Goal: Task Accomplishment & Management: Complete application form

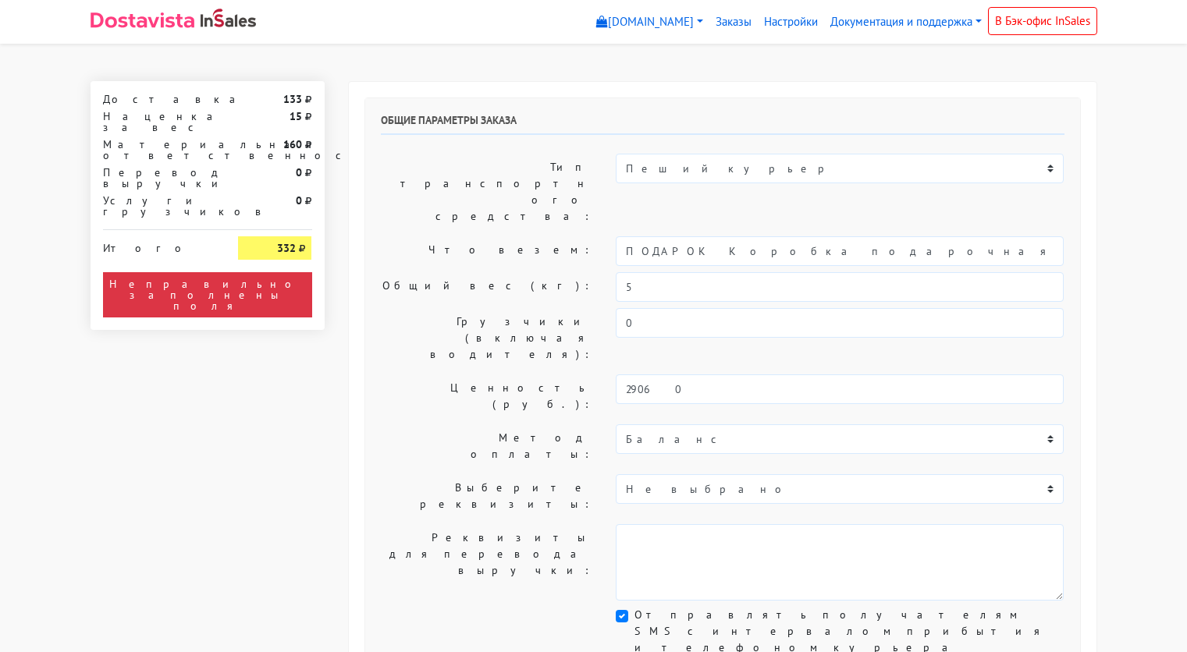
select select "11:00"
select select "21:00"
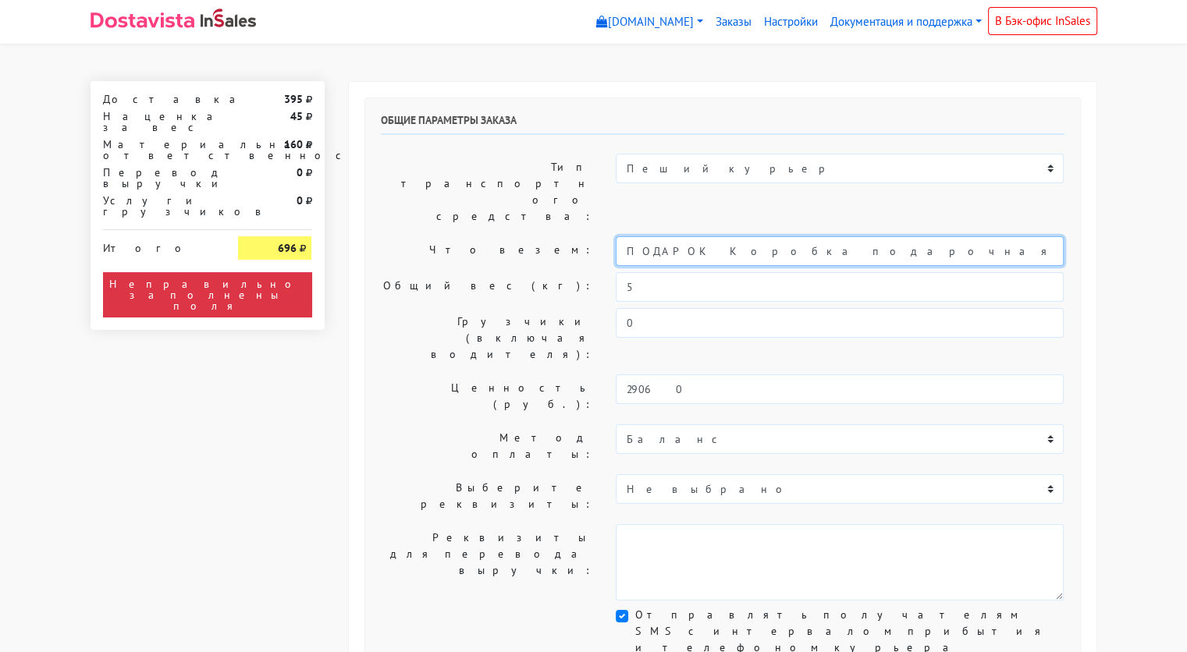
click at [762, 236] on input "ПОДАРОК Коробка подарочная оранжевая" at bounding box center [840, 251] width 448 height 30
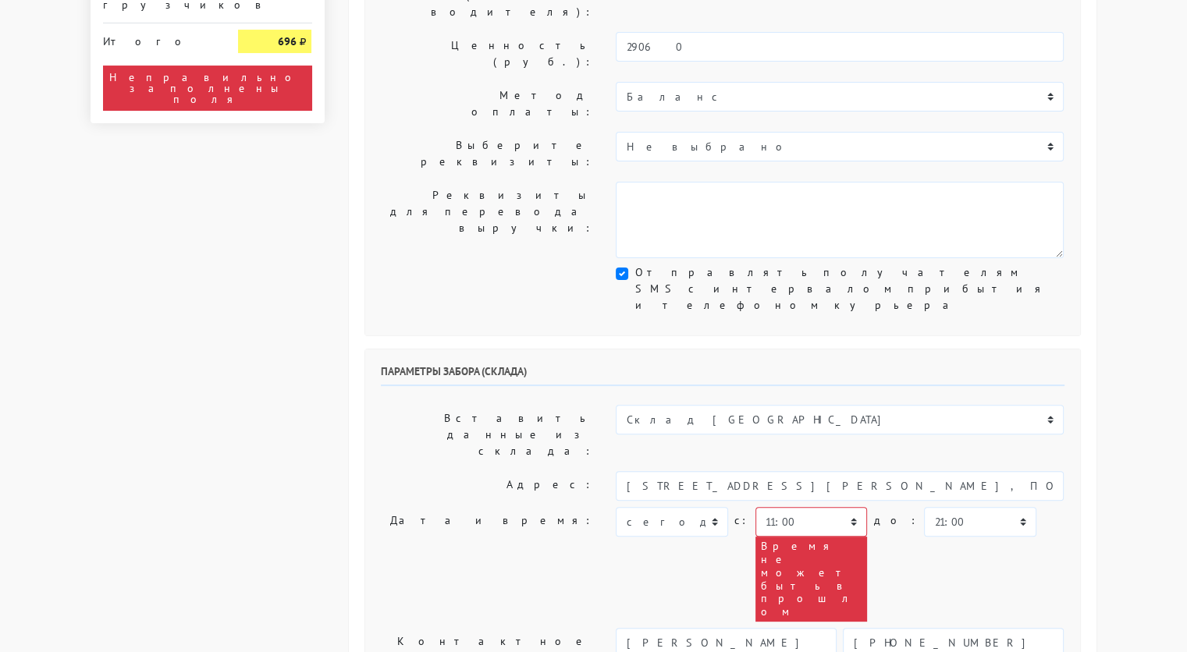
scroll to position [343, 0]
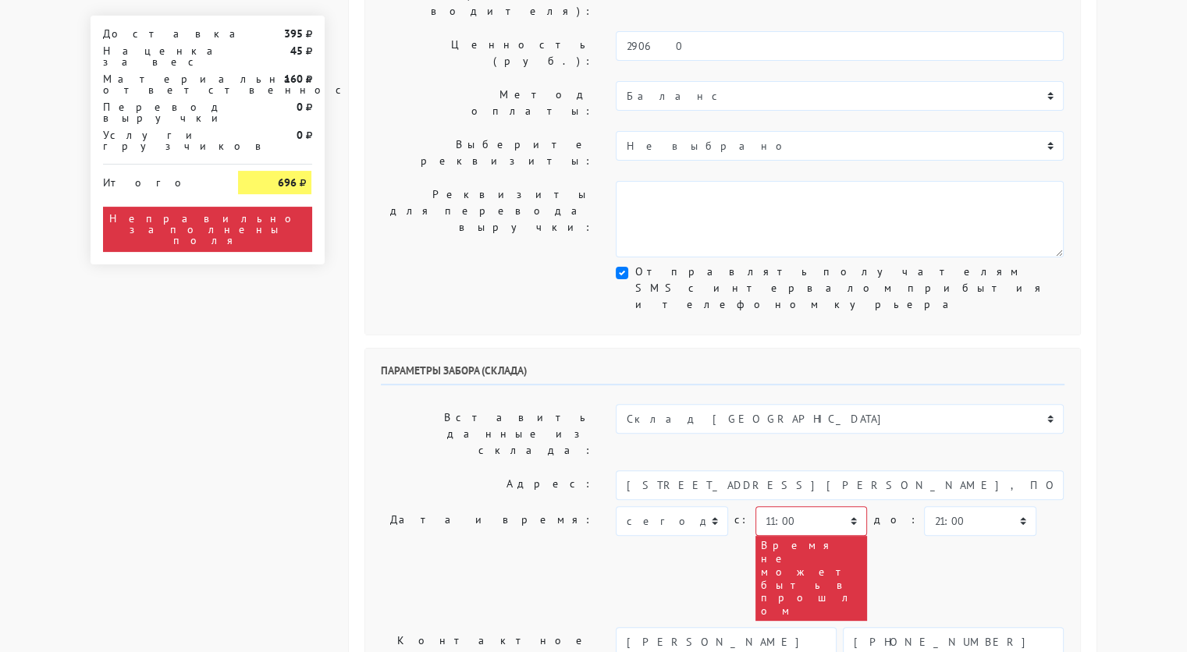
type input "украшение"
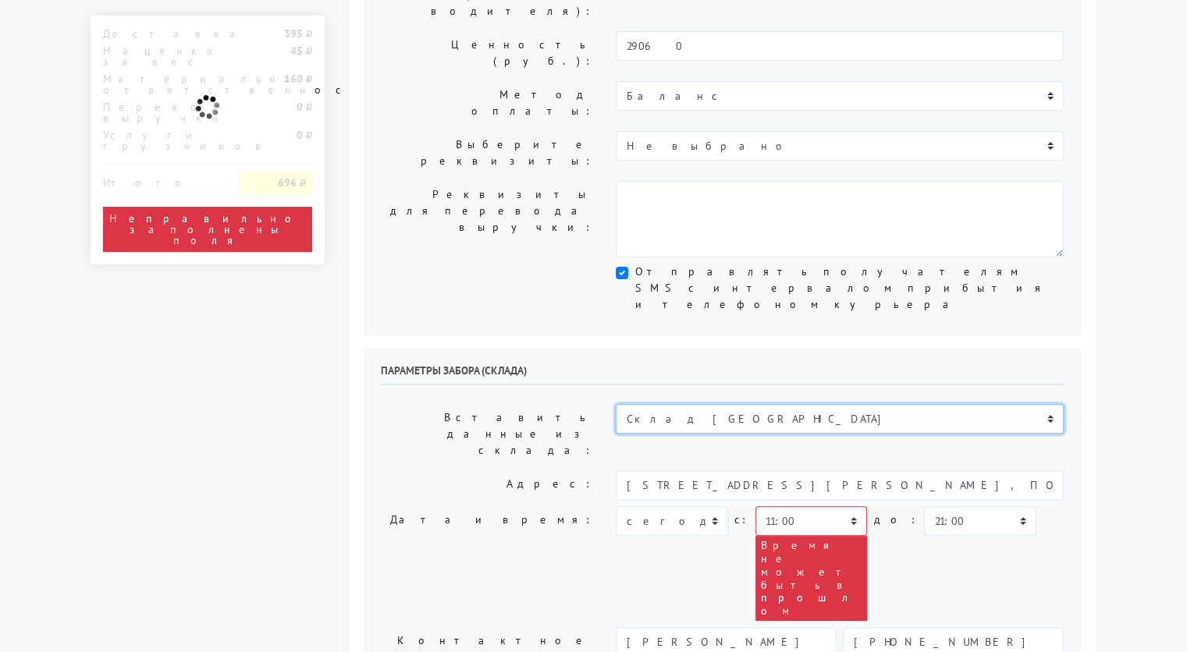
click at [765, 404] on select "Склад [GEOGRAPHIC_DATA] Склад [GEOGRAPHIC_DATA] [GEOGRAPHIC_DATA][PERSON_NAME] …" at bounding box center [840, 419] width 448 height 30
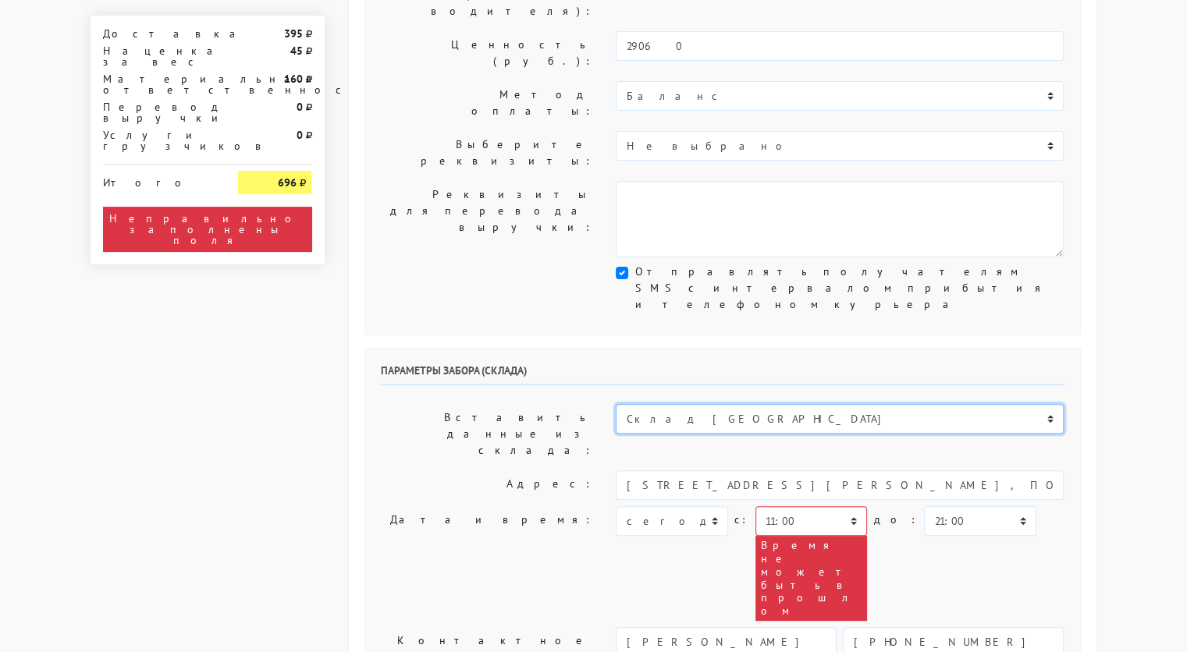
select select "1019"
click at [616, 404] on select "Склад [GEOGRAPHIC_DATA] Склад [GEOGRAPHIC_DATA] [GEOGRAPHIC_DATA][PERSON_NAME] …" at bounding box center [840, 419] width 448 height 30
type input "[STREET_ADDRESS][PERSON_NAME]"
type input "89251806702"
type textarea "Магазин серебряных украшений SBLESKOM (вход со стороны [GEOGRAPHIC_DATA])"
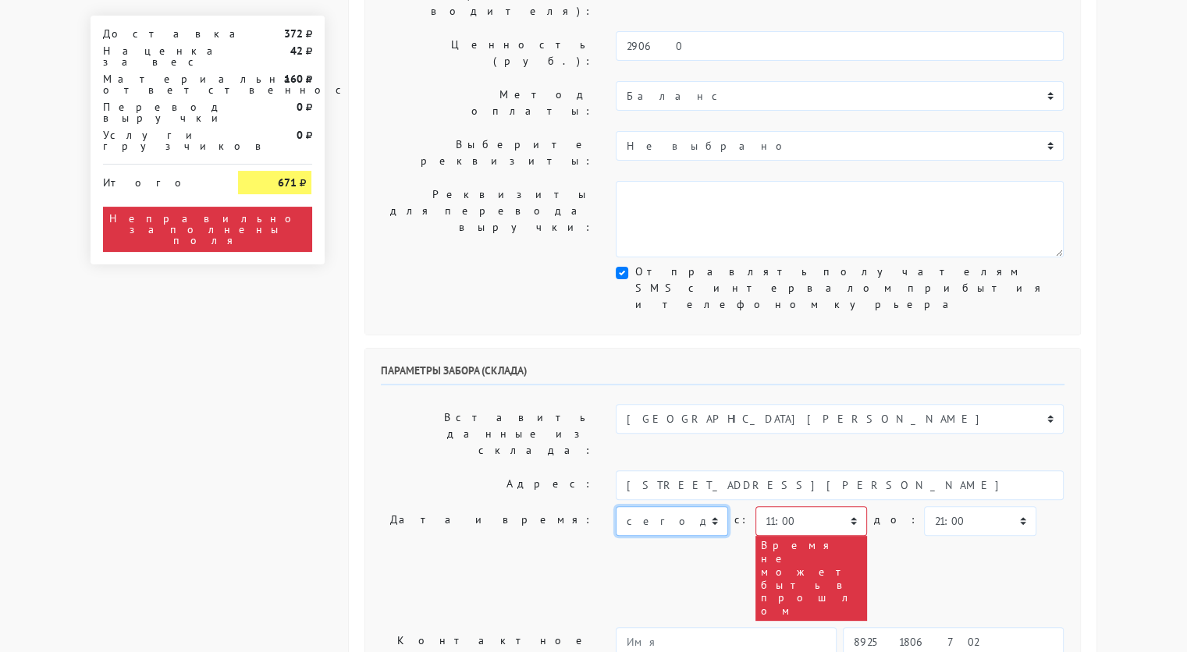
click at [686, 506] on select "[DATE] [DATE] [DATE] [DATE] [DATE] [DATE] [DATE] [DATE] [DATE]" at bounding box center [672, 521] width 112 height 30
select select "[DATE]"
click at [616, 506] on select "[DATE] [DATE] [DATE] [DATE] [DATE] [DATE] [DATE] [DATE] [DATE]" at bounding box center [672, 521] width 112 height 30
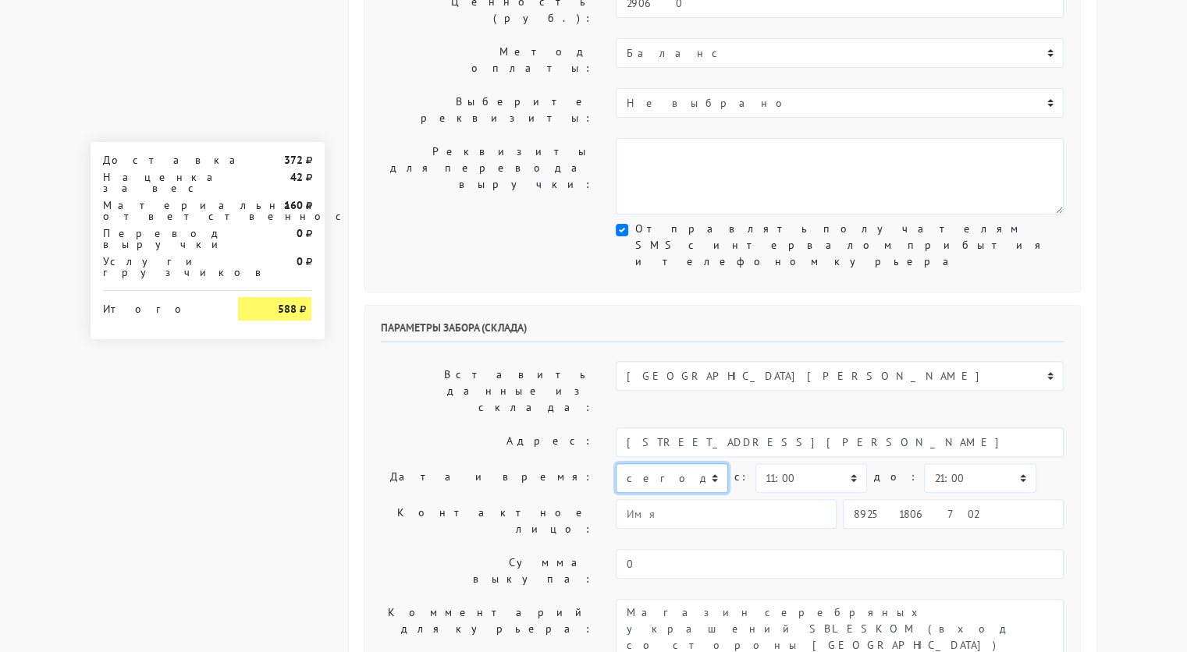
scroll to position [386, 0]
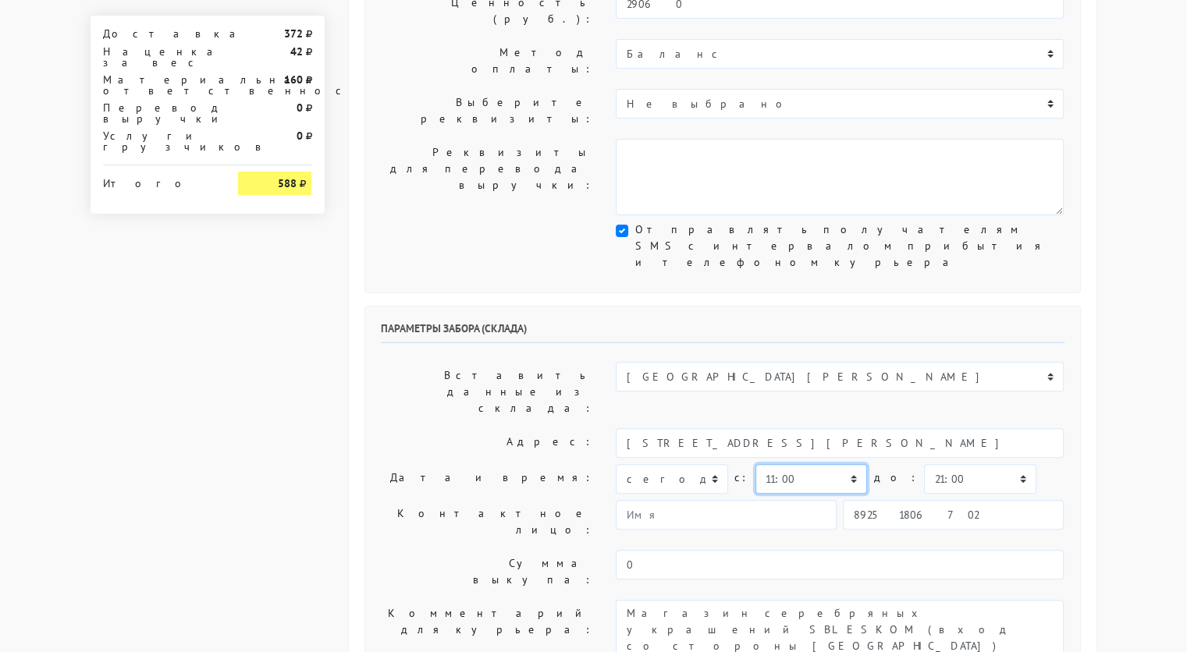
click at [848, 464] on select "00:00 00:30 01:00 01:30 02:00 02:30 03:00 03:30 04:00 04:30 05:00 05:30 06:00 0…" at bounding box center [811, 479] width 112 height 30
click at [755, 464] on select "00:00 00:30 01:00 01:30 02:00 02:30 03:00 03:30 04:00 04:30 05:00 05:30 06:00 0…" at bounding box center [811, 479] width 112 height 30
click at [828, 464] on select "00:00 00:30 01:00 01:30 02:00 02:30 03:00 03:30 04:00 04:30 05:00 05:30 06:00 0…" at bounding box center [811, 479] width 112 height 30
select select "10:30"
click at [755, 464] on select "00:00 00:30 01:00 01:30 02:00 02:30 03:00 03:30 04:00 04:30 05:00 05:30 06:00 0…" at bounding box center [811, 479] width 112 height 30
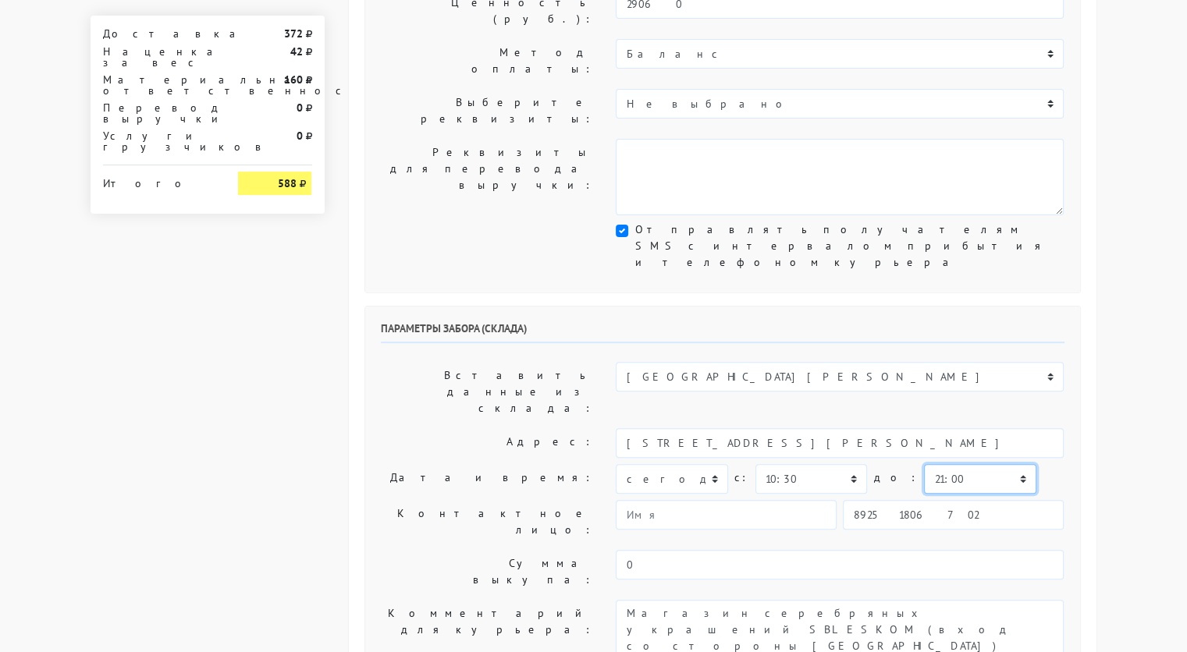
click at [938, 464] on select "00:00 00:30 01:00 01:30 02:00 02:30 03:00 03:30 04:00 04:30 05:00 05:30 06:00 0…" at bounding box center [980, 479] width 112 height 30
select select "11:00"
click at [924, 464] on select "00:00 00:30 01:00 01:30 02:00 02:30 03:00 03:30 04:00 04:30 05:00 05:30 06:00 0…" at bounding box center [980, 479] width 112 height 30
click at [954, 500] on input "89251806702" at bounding box center [953, 515] width 221 height 30
type input "9234448187"
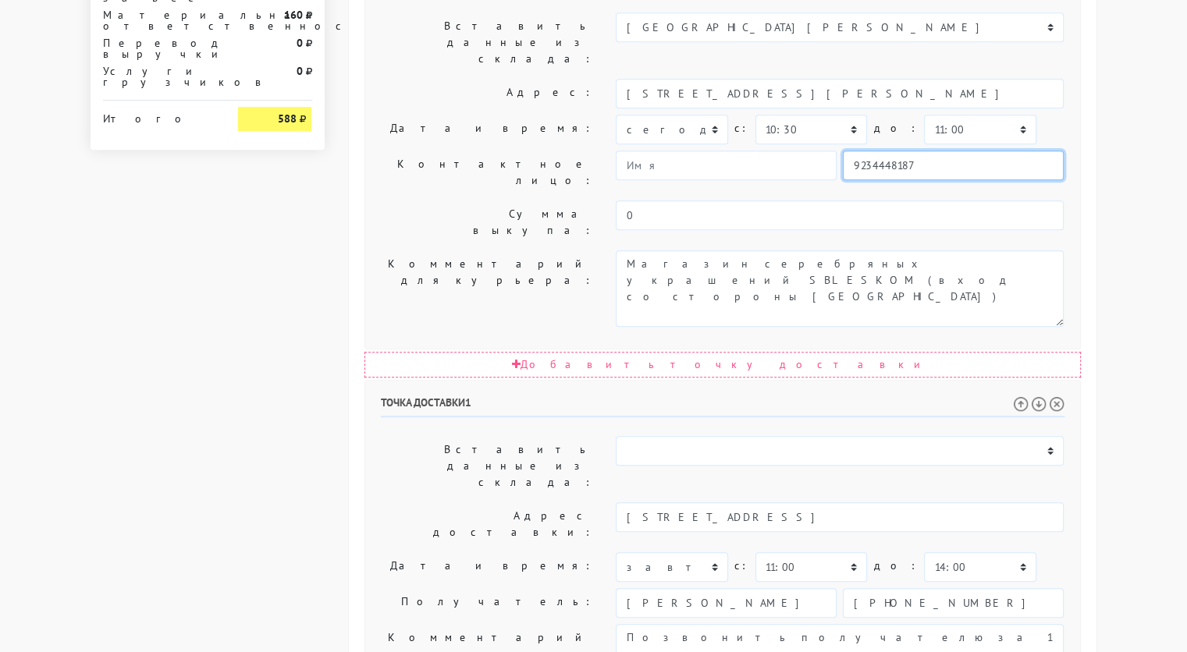
scroll to position [784, 0]
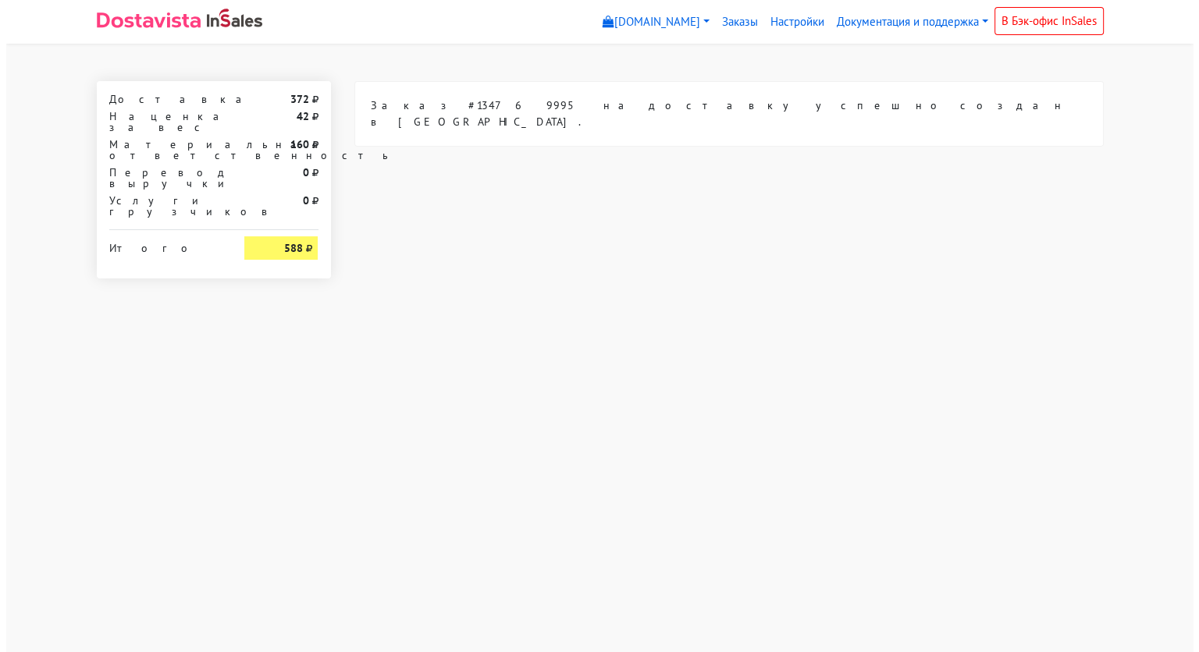
scroll to position [0, 0]
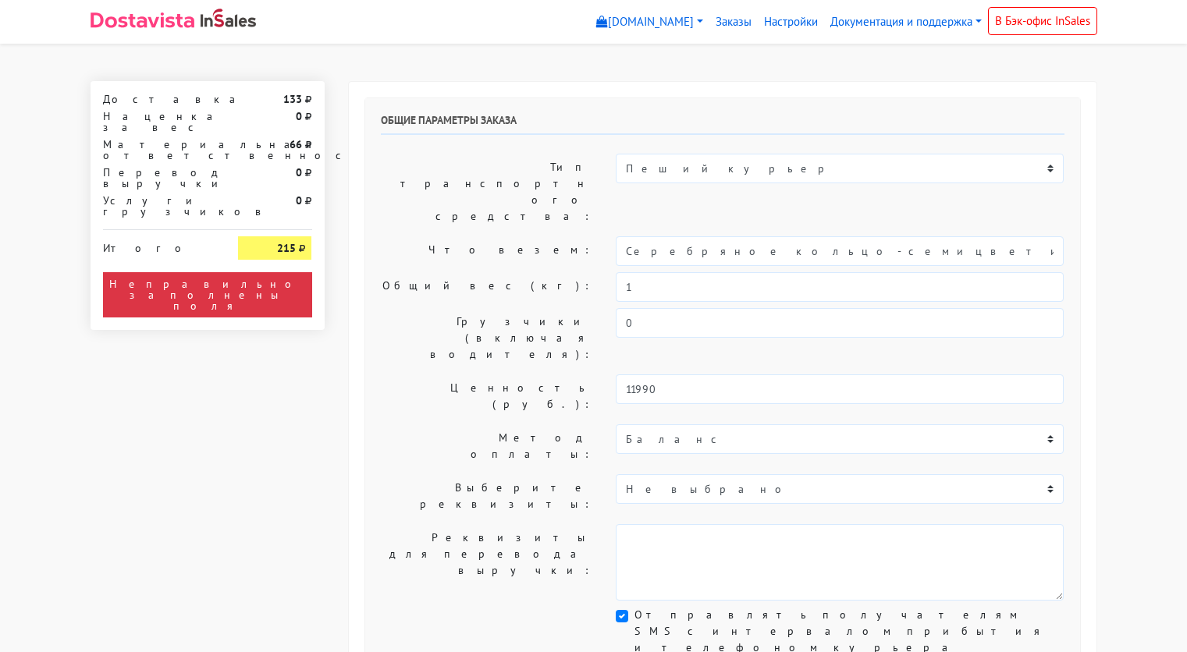
select select "11:00"
select select "21:00"
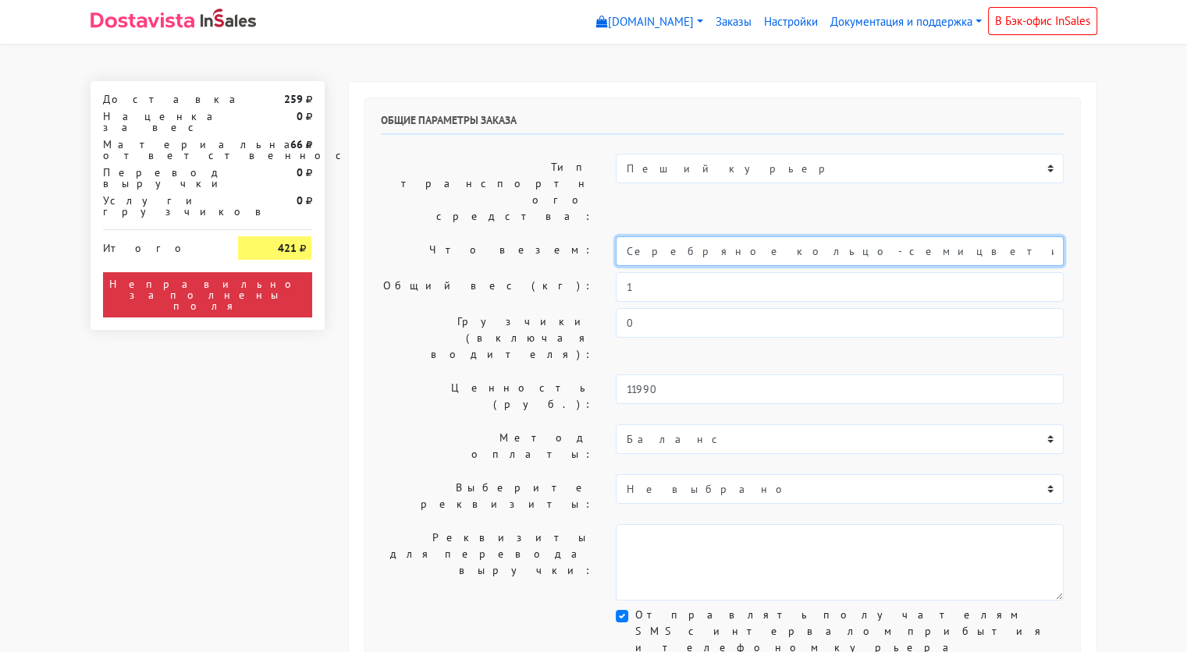
click at [697, 236] on input "Серебряное кольцо-семицветик «Расцветай» (20)" at bounding box center [840, 251] width 448 height 30
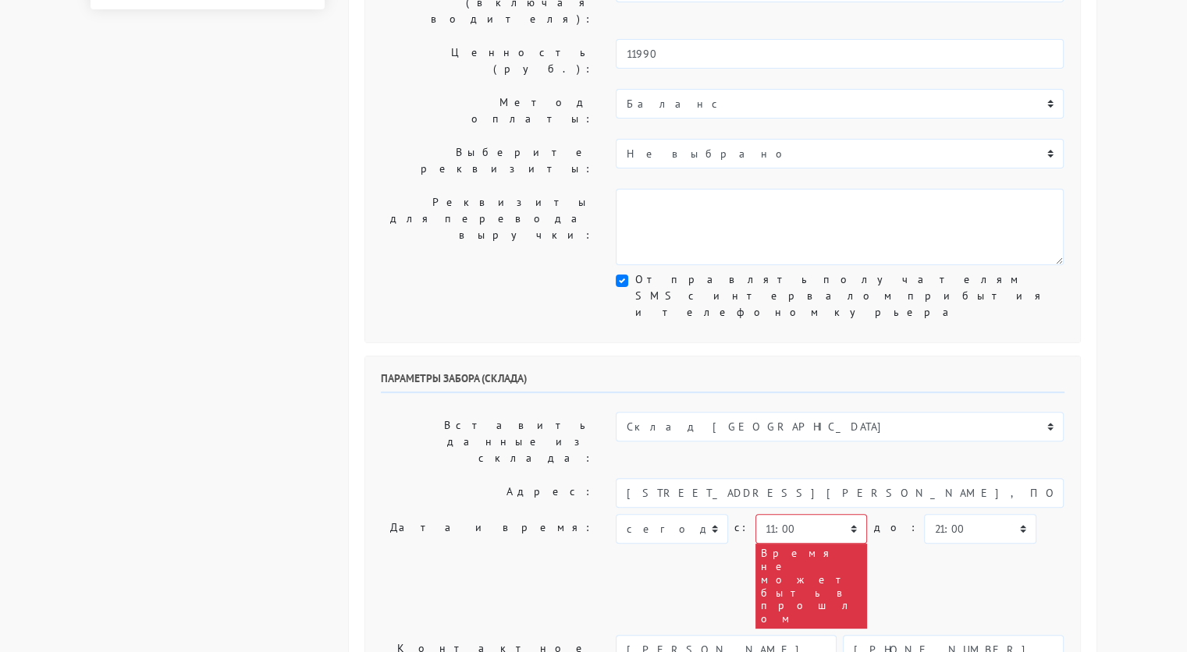
scroll to position [336, 0]
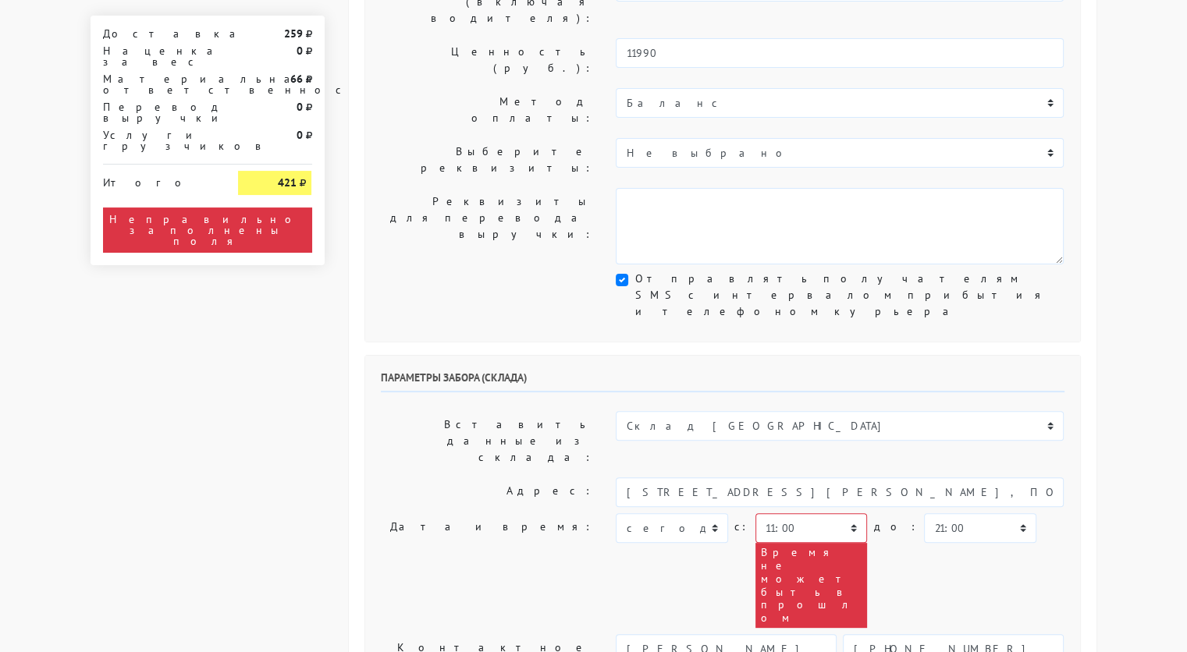
type input "украшение"
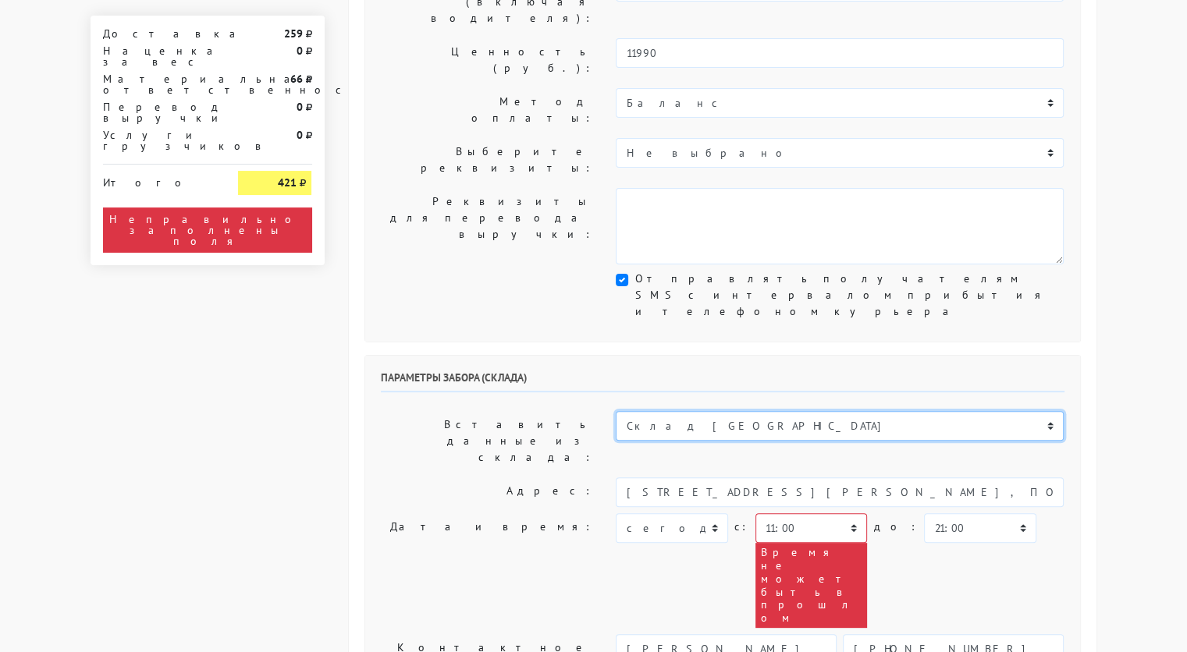
click at [681, 411] on select "Склад [GEOGRAPHIC_DATA] Склад [GEOGRAPHIC_DATA] [GEOGRAPHIC_DATA][PERSON_NAME] …" at bounding box center [840, 426] width 448 height 30
select select "1019"
click at [616, 411] on select "Склад [GEOGRAPHIC_DATA] Склад [GEOGRAPHIC_DATA] [GEOGRAPHIC_DATA][PERSON_NAME] …" at bounding box center [840, 426] width 448 height 30
type input "[STREET_ADDRESS][PERSON_NAME]"
type input "89251806702"
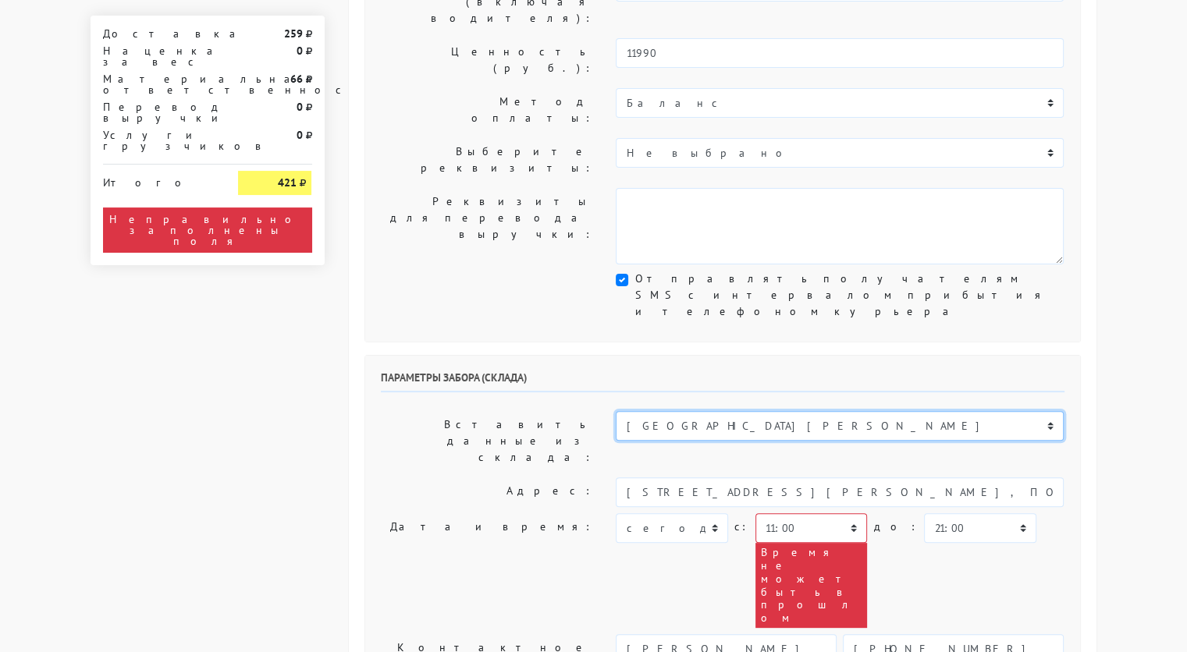
type textarea "Магазин серебряных украшений SBLESKOM (вход со стороны [GEOGRAPHIC_DATA])"
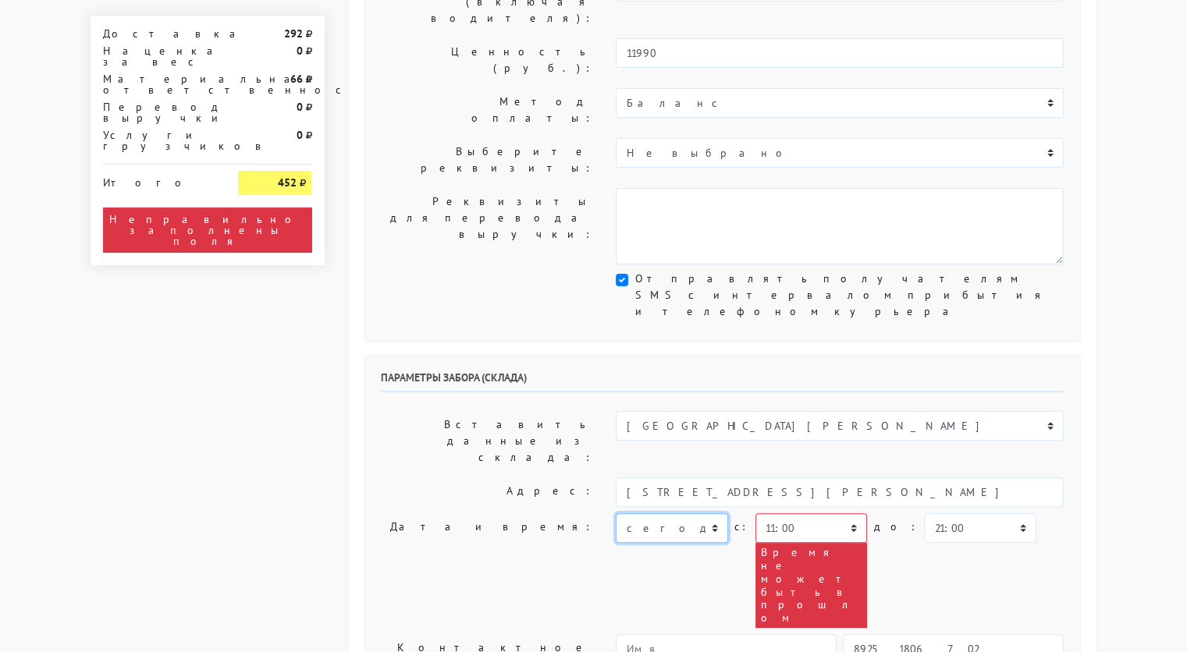
click at [698, 514] on select "[DATE] [DATE] [DATE] [DATE] [DATE] [DATE] [DATE] [DATE] [DATE]" at bounding box center [672, 529] width 112 height 30
select select "[DATE]"
click at [616, 514] on select "[DATE] [DATE] [DATE] [DATE] [DATE] [DATE] [DATE] [DATE] [DATE]" at bounding box center [672, 529] width 112 height 30
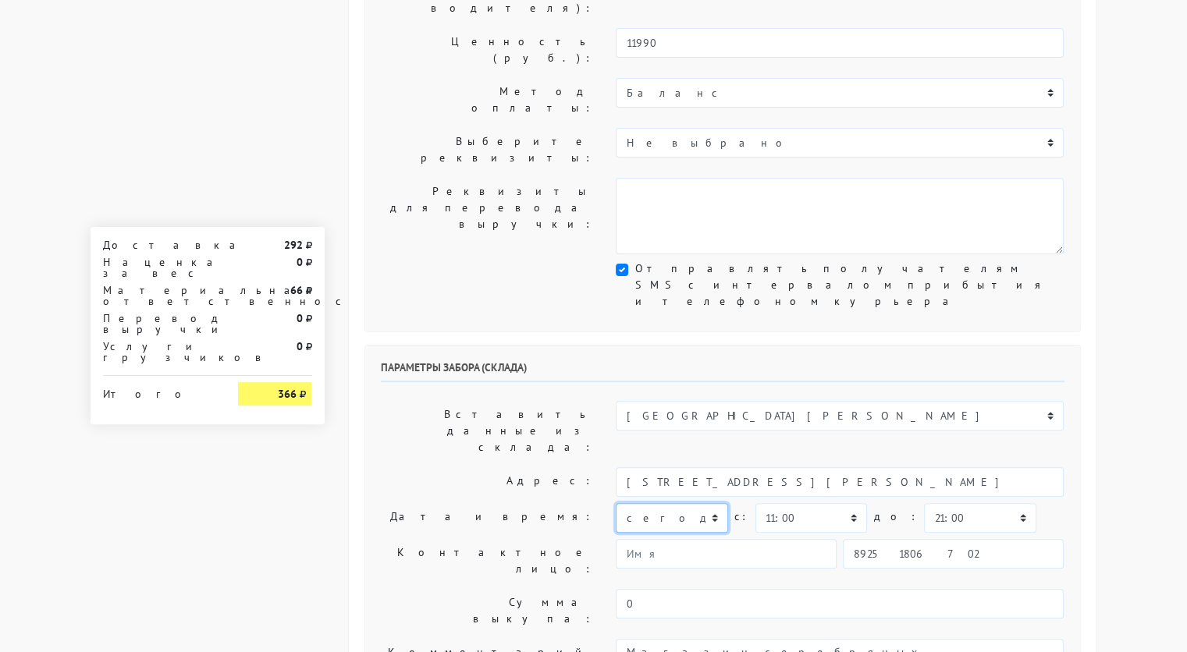
scroll to position [343, 0]
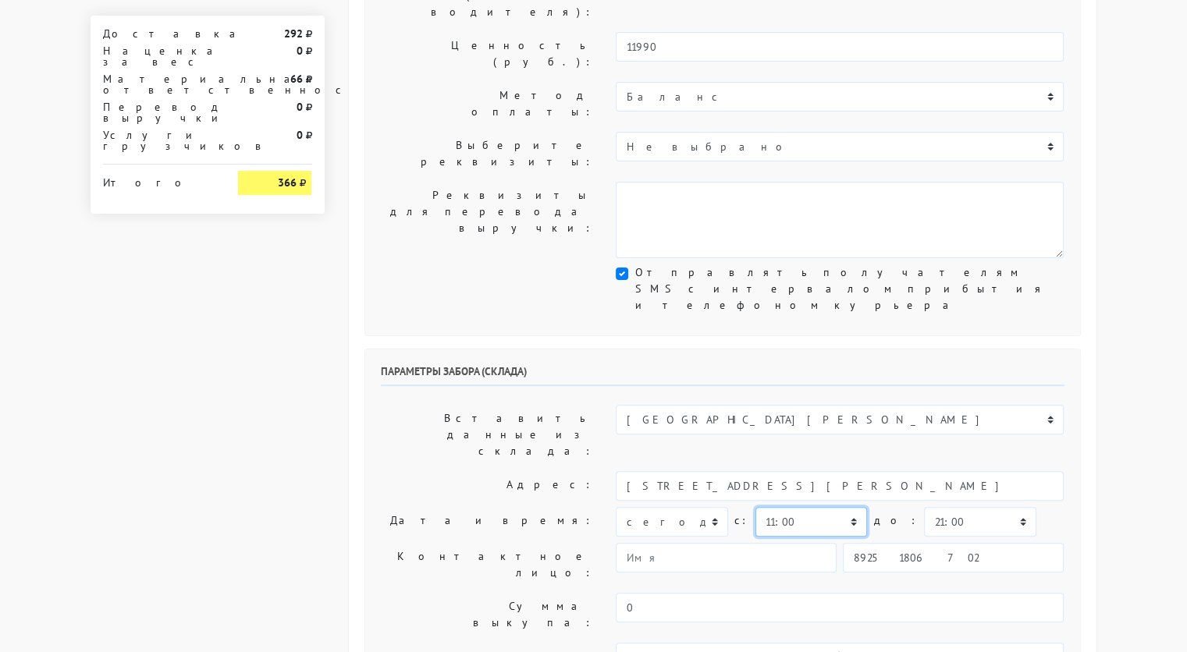
click at [812, 507] on select "00:00 00:30 01:00 01:30 02:00 02:30 03:00 03:30 04:00 04:30 05:00 05:30 06:00 0…" at bounding box center [811, 522] width 112 height 30
select select "10:30"
click at [755, 507] on select "00:00 00:30 01:00 01:30 02:00 02:30 03:00 03:30 04:00 04:30 05:00 05:30 06:00 0…" at bounding box center [811, 522] width 112 height 30
click at [924, 507] on select "00:00 00:30 01:00 01:30 02:00 02:30 03:00 03:30 04:00 04:30 05:00 05:30 06:00 0…" at bounding box center [980, 522] width 112 height 30
select select "11:00"
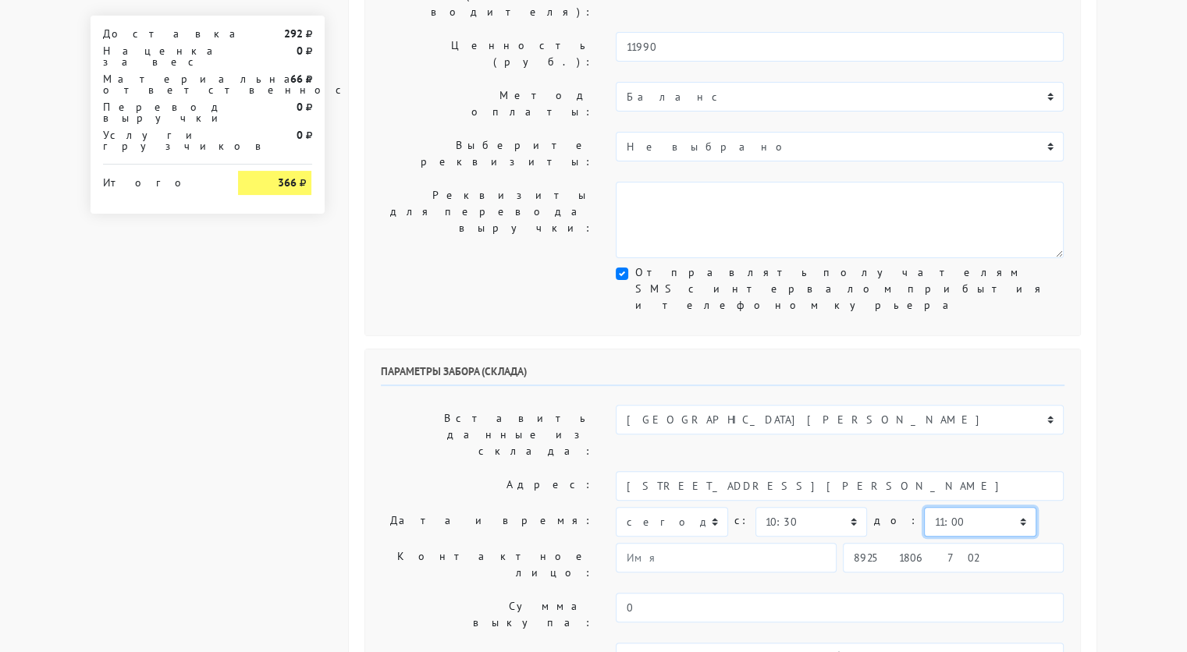
click at [924, 507] on select "00:00 00:30 01:00 01:30 02:00 02:30 03:00 03:30 04:00 04:30 05:00 05:30 06:00 0…" at bounding box center [980, 522] width 112 height 30
click at [949, 543] on input "89251806702" at bounding box center [953, 558] width 221 height 30
type input "9234448187"
type input "Надежда"
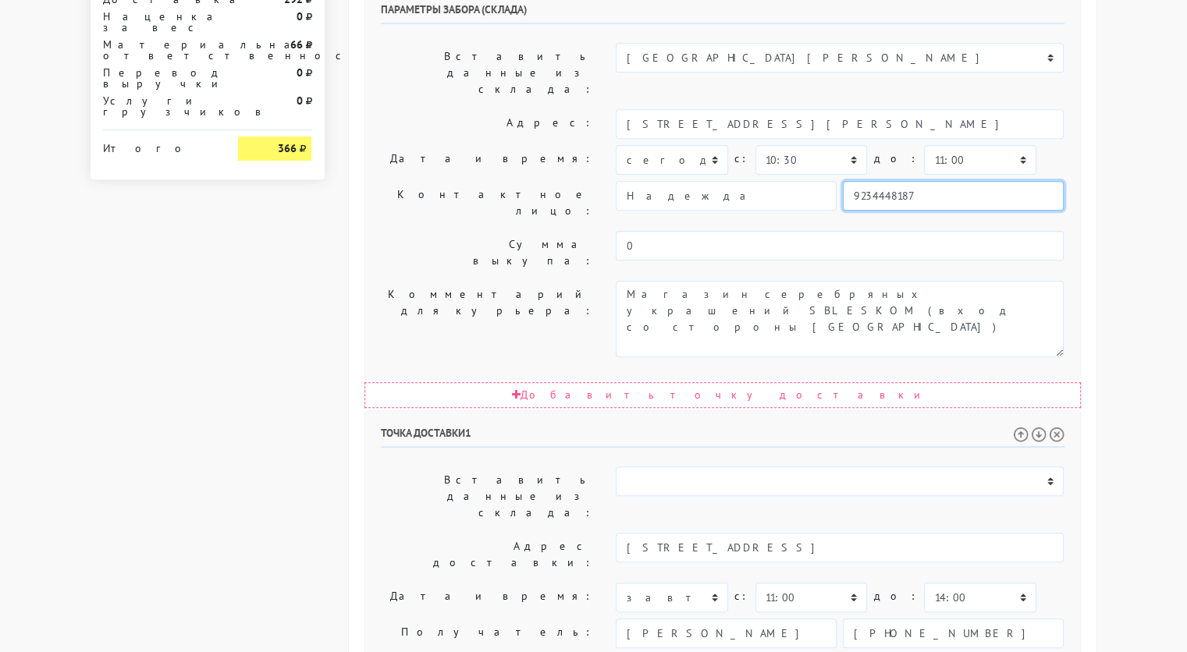
scroll to position [784, 0]
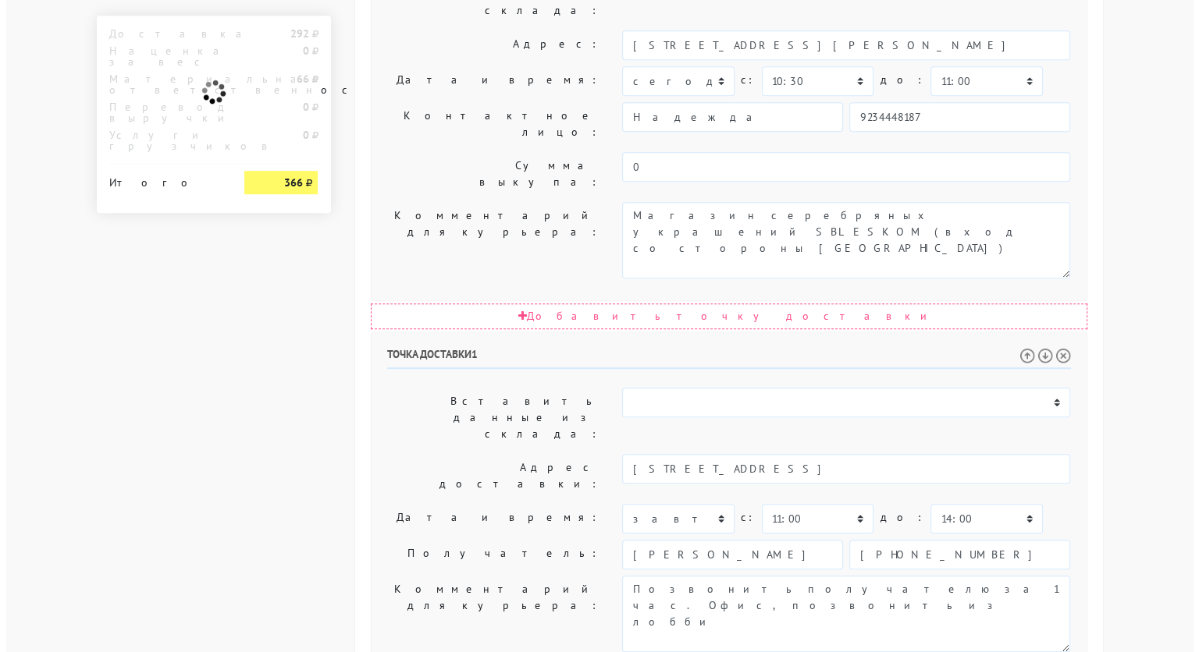
scroll to position [0, 0]
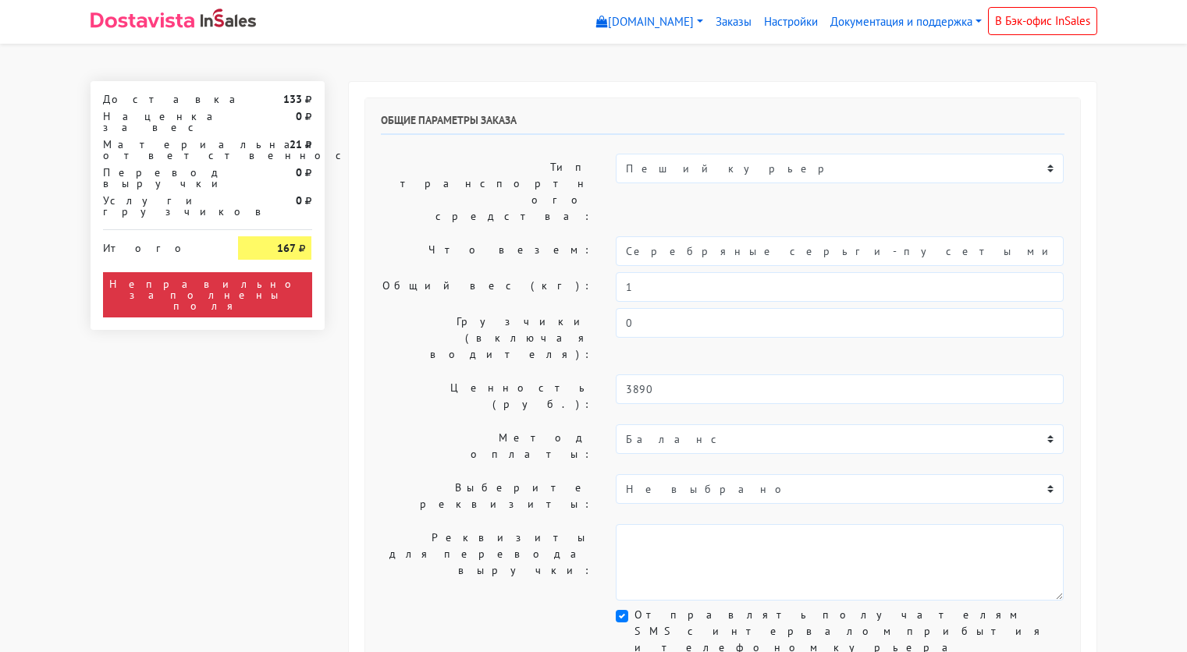
select select "11:00"
select select "21:00"
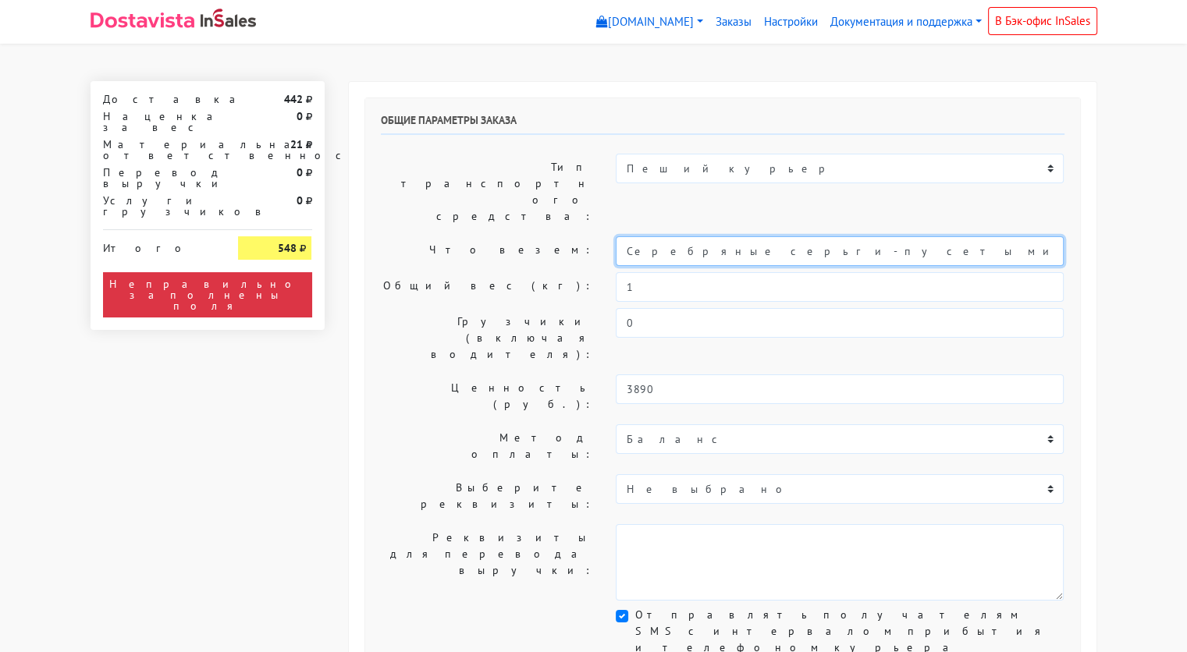
click at [793, 236] on input "Серебряные серьги-пусеты мини "Sunset" с авантюрином" at bounding box center [840, 251] width 448 height 30
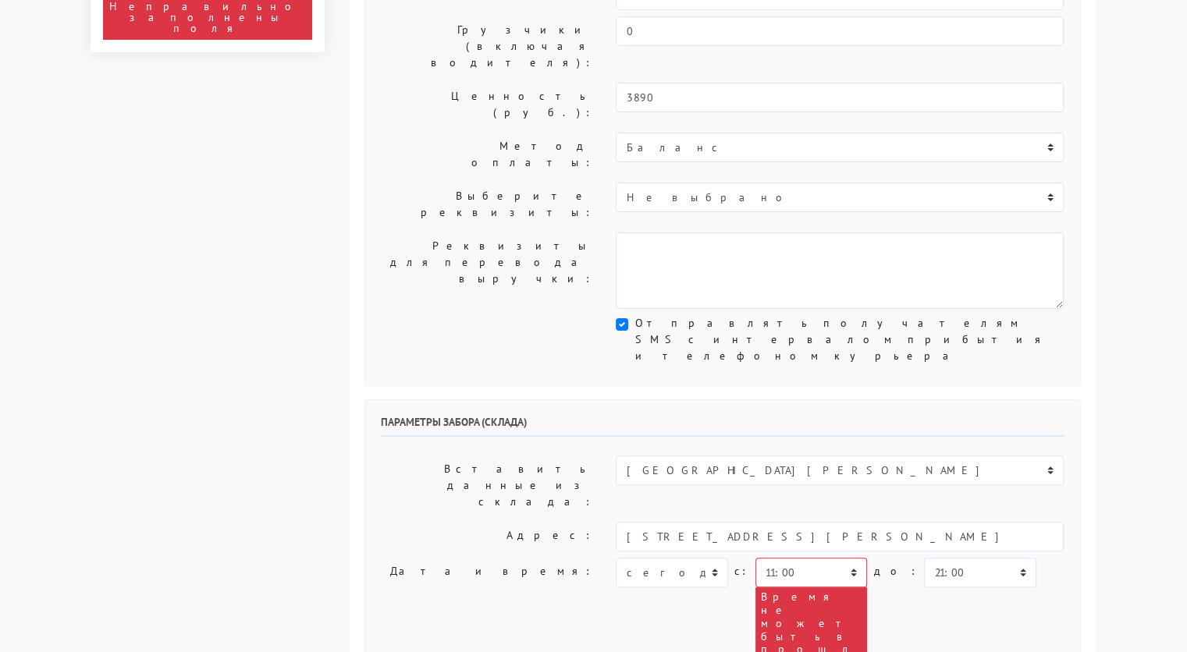
scroll to position [293, 0]
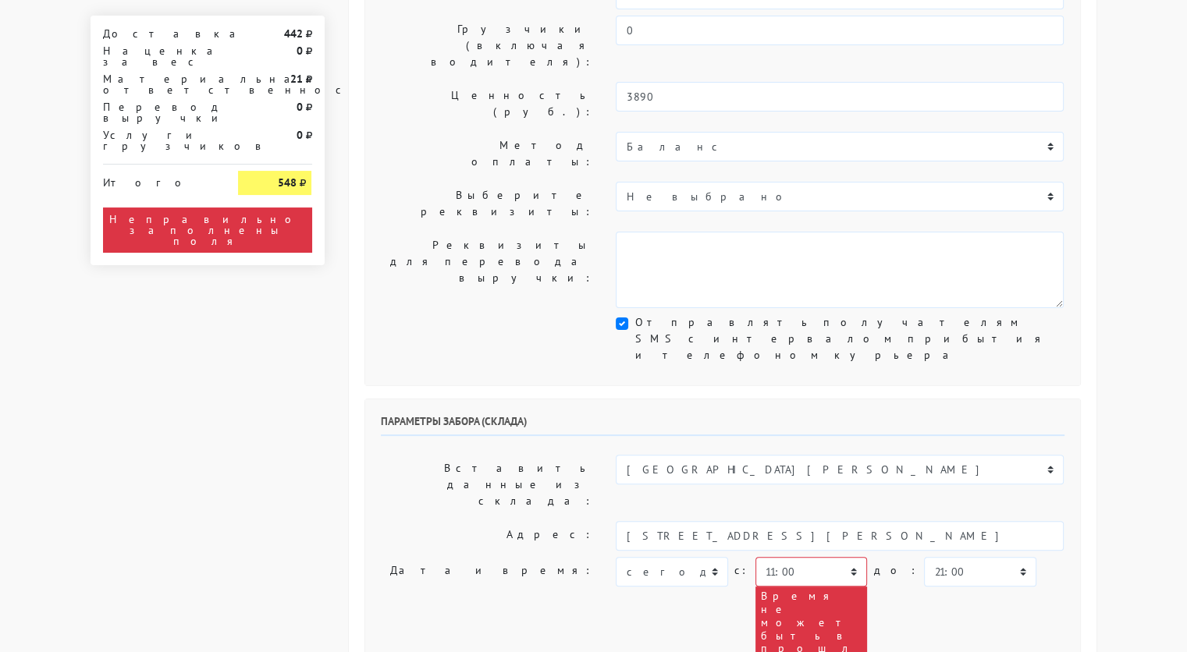
type input "украшение"
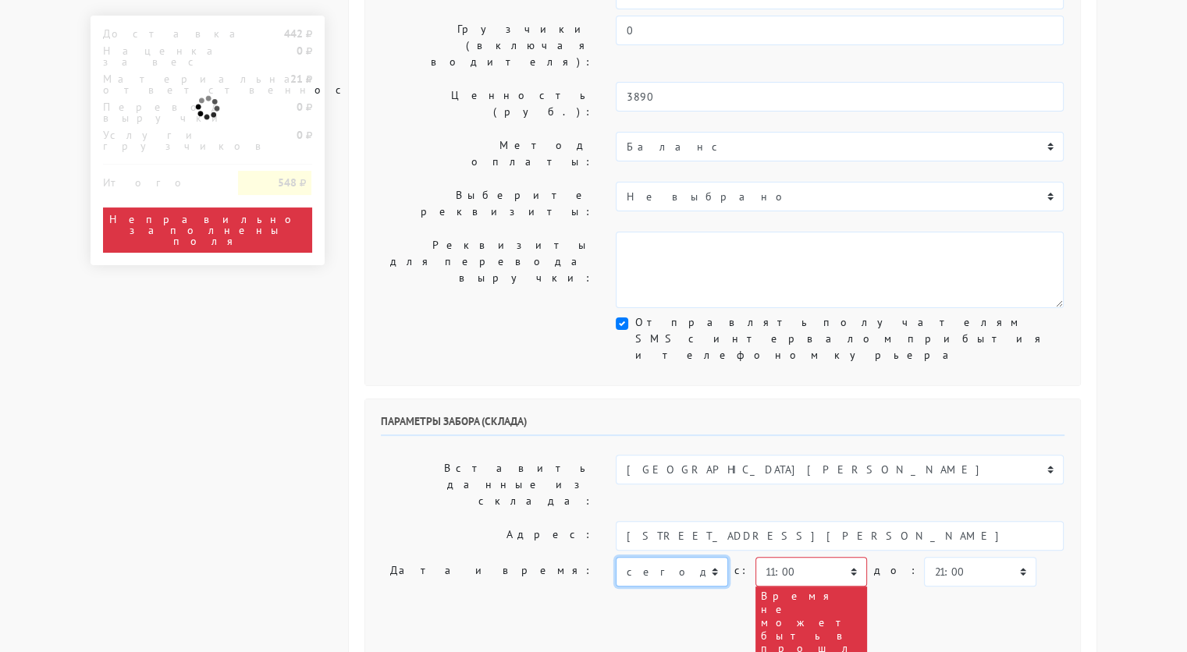
click at [709, 557] on select "[DATE] [DATE] [DATE] [DATE] [DATE] [DATE] [DATE] [DATE] [DATE]" at bounding box center [672, 572] width 112 height 30
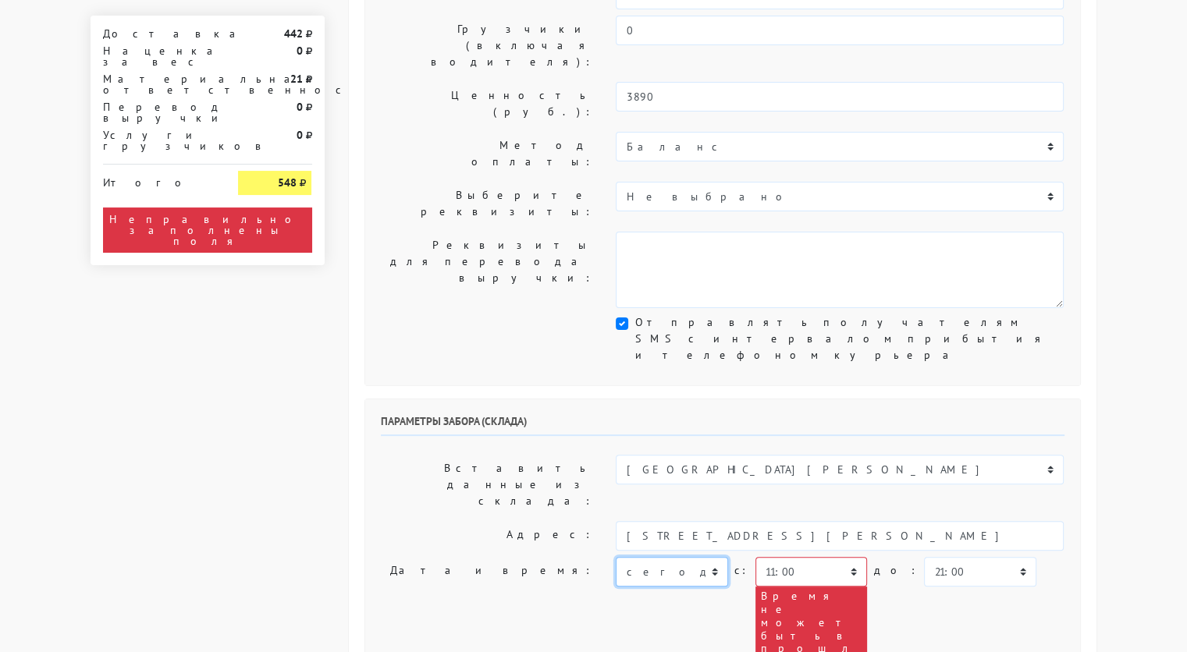
select select "[DATE]"
click at [616, 557] on select "[DATE] [DATE] [DATE] [DATE] [DATE] [DATE] [DATE] [DATE] [DATE]" at bounding box center [672, 572] width 112 height 30
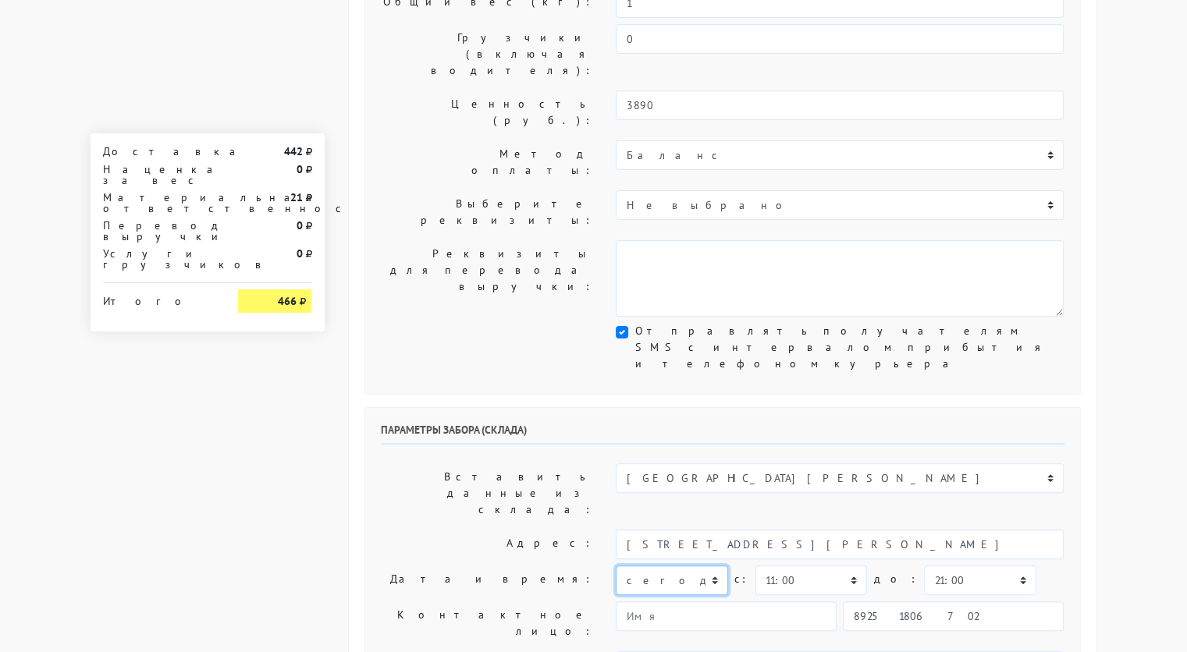
scroll to position [284, 0]
click at [826, 566] on select "00:00 00:30 01:00 01:30 02:00 02:30 03:00 03:30 04:00 04:30 05:00 05:30 06:00 0…" at bounding box center [811, 581] width 112 height 30
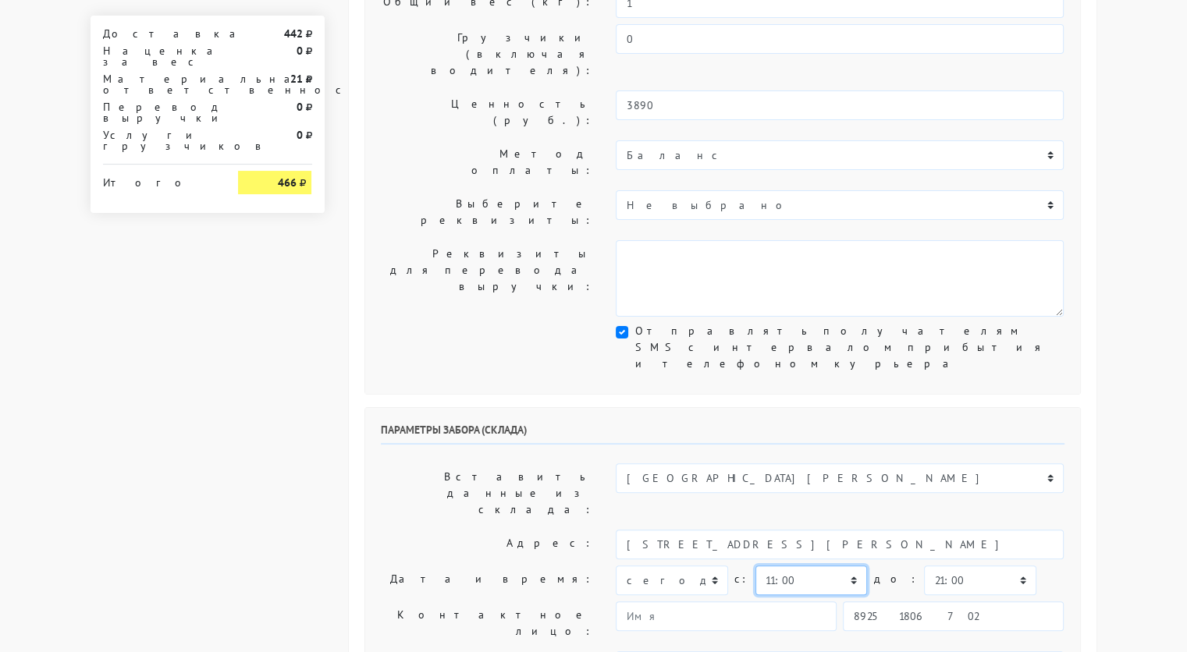
select select "18:00"
click at [755, 566] on select "00:00 00:30 01:00 01:30 02:00 02:30 03:00 03:30 04:00 04:30 05:00 05:30 06:00 0…" at bounding box center [811, 581] width 112 height 30
click at [977, 566] on select "00:00 00:30 01:00 01:30 02:00 02:30 03:00 03:30 04:00 04:30 05:00 05:30 06:00 0…" at bounding box center [980, 581] width 112 height 30
select select "18:30"
click at [924, 566] on select "00:00 00:30 01:00 01:30 02:00 02:30 03:00 03:30 04:00 04:30 05:00 05:30 06:00 0…" at bounding box center [980, 581] width 112 height 30
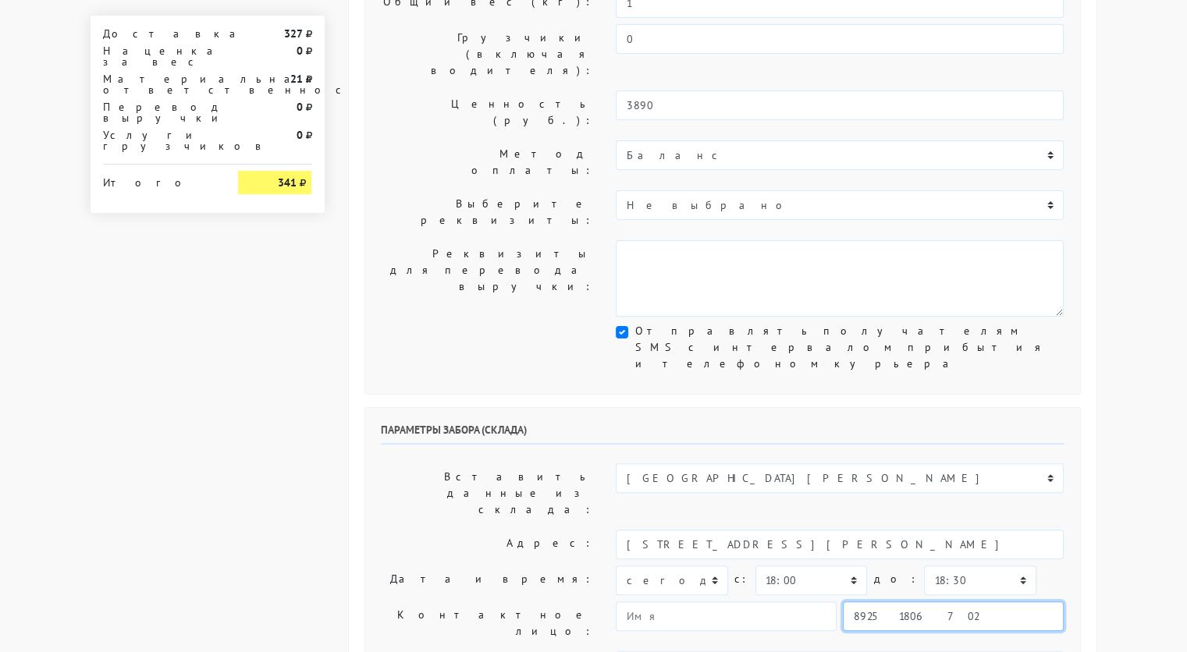
click at [961, 602] on input "89251806702" at bounding box center [953, 617] width 221 height 30
type input "9234448187"
type input "Надежда"
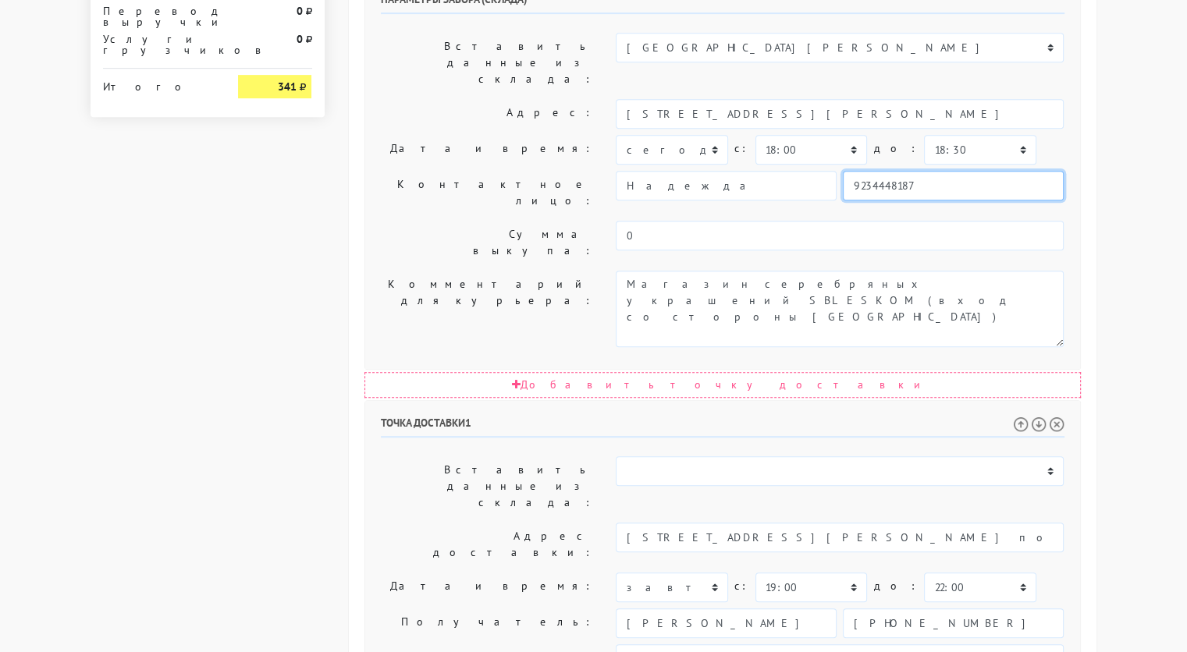
scroll to position [721, 0]
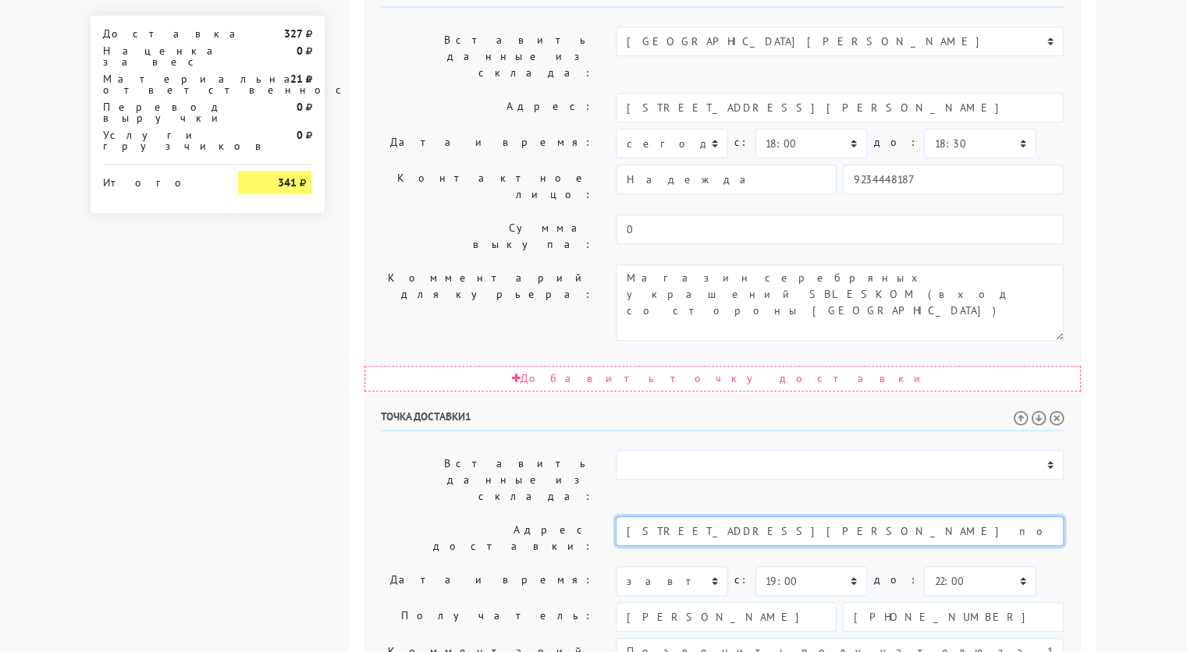
drag, startPoint x: 938, startPoint y: 286, endPoint x: 755, endPoint y: 286, distance: 182.6
click at [755, 517] on input "Москва, Ул Михайлова 31а, кв 251 подъезд, 8 этаж Домофон 25" at bounding box center [840, 532] width 448 height 30
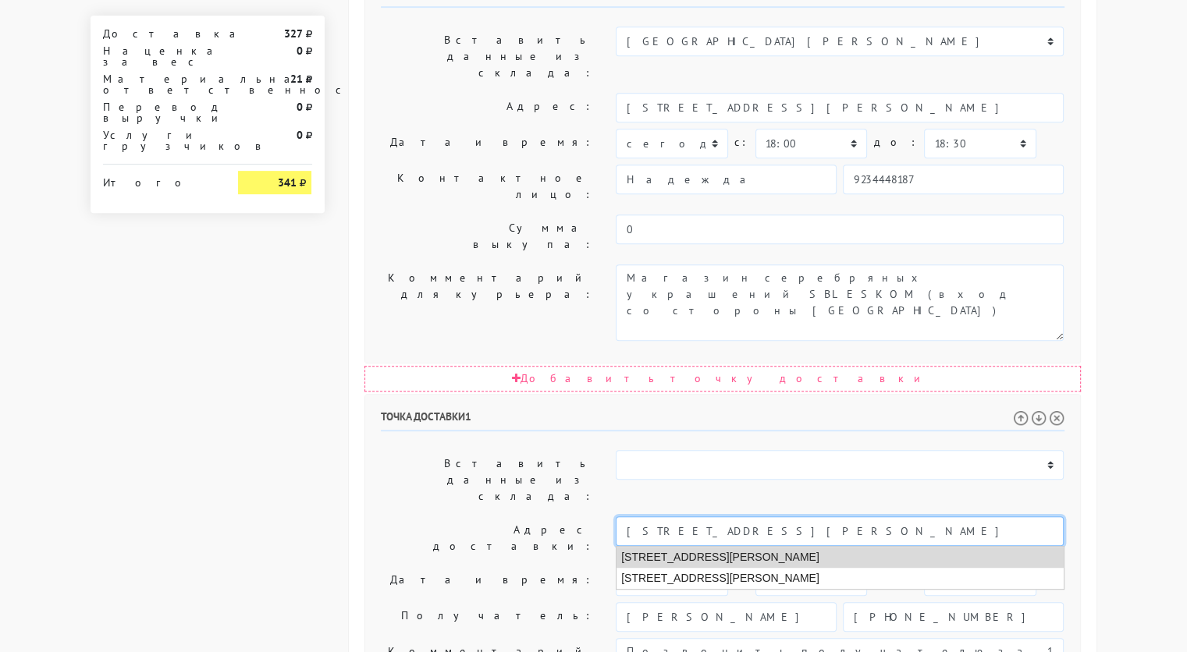
click at [740, 547] on li "Москва, улица Михайлова, 31а" at bounding box center [840, 557] width 447 height 21
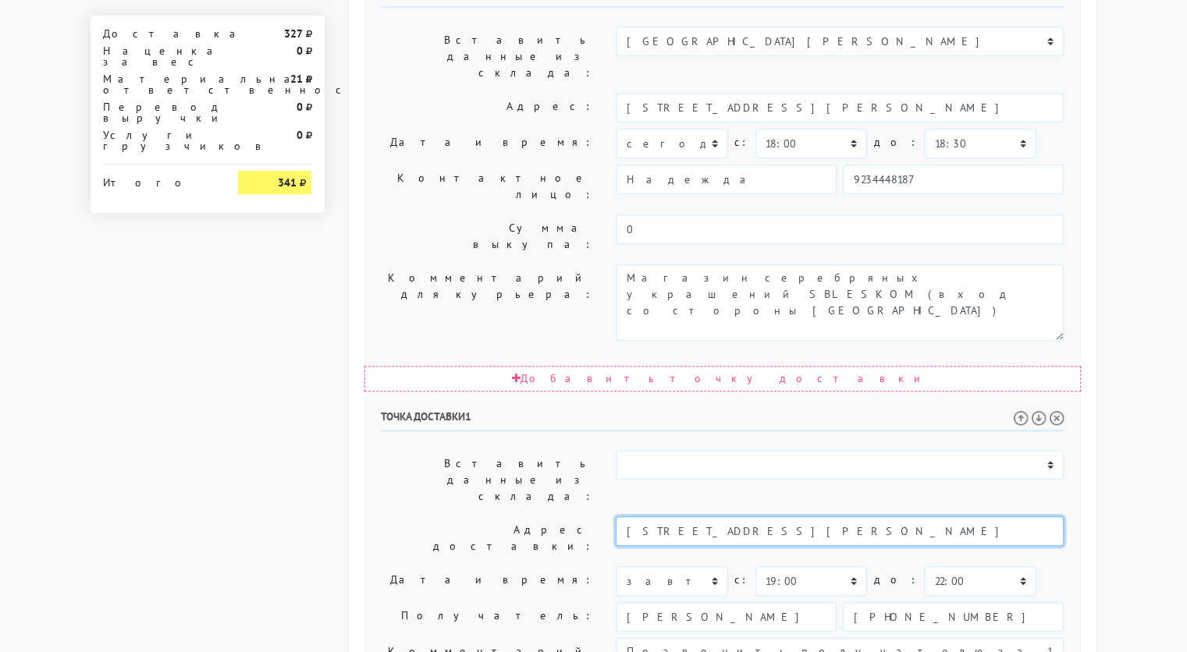
type input "Москва, улица Михайлова, 31а"
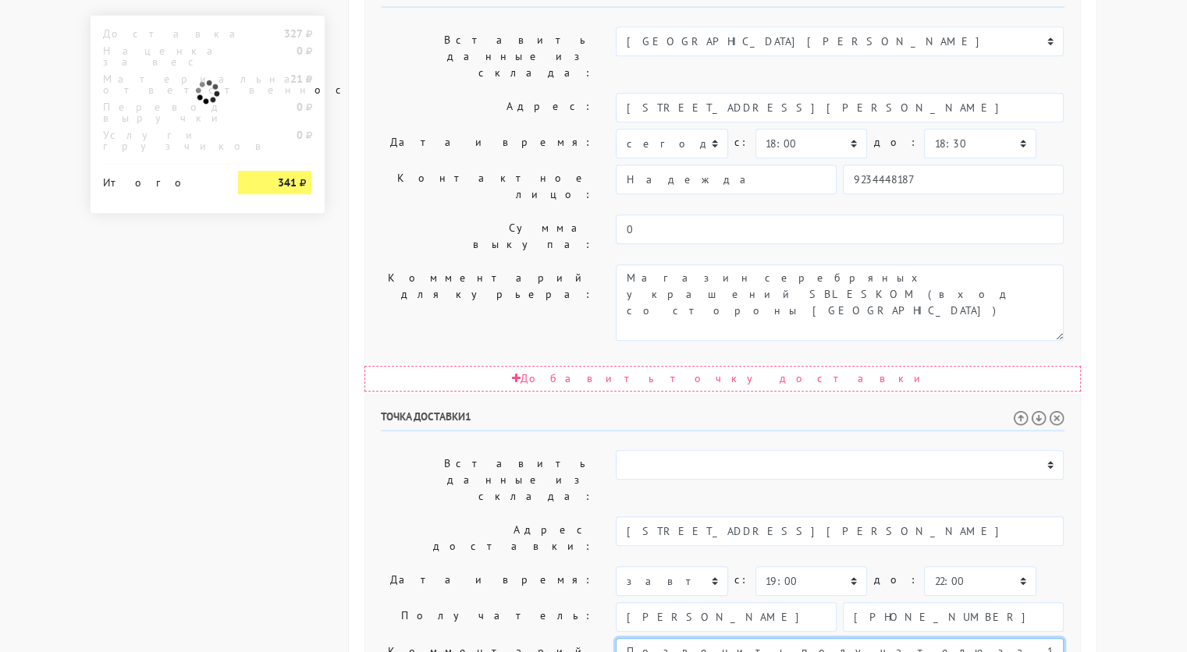
paste textarea "кв 251 подъезд, 8 этаж Домофон 25"
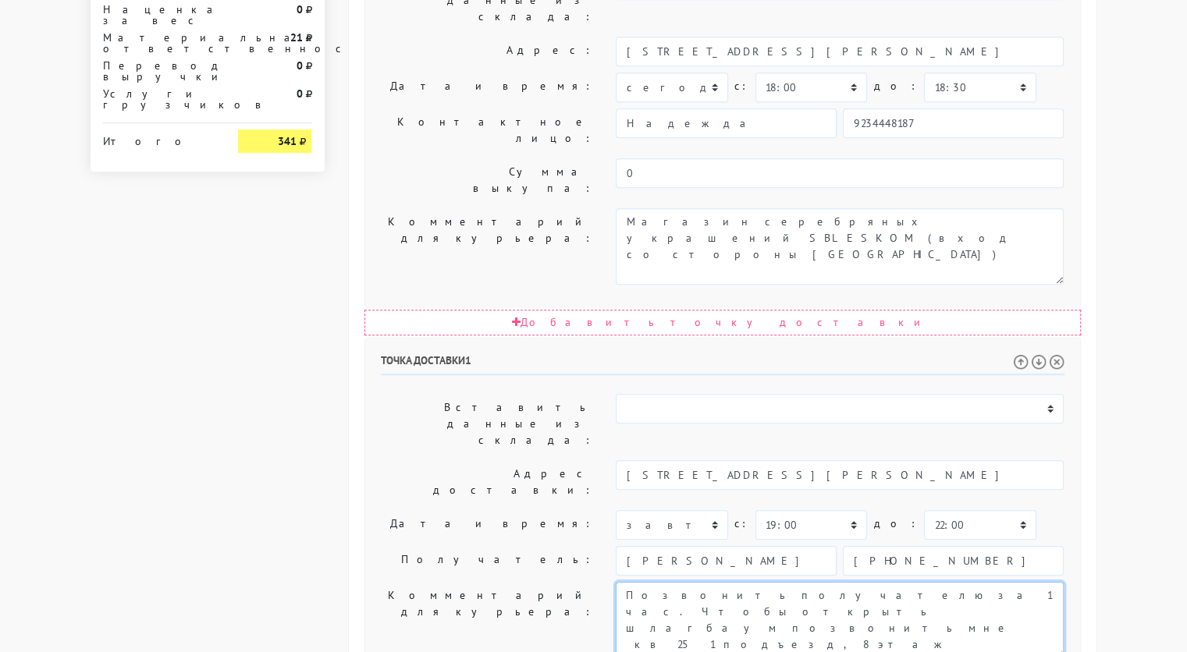
scroll to position [784, 0]
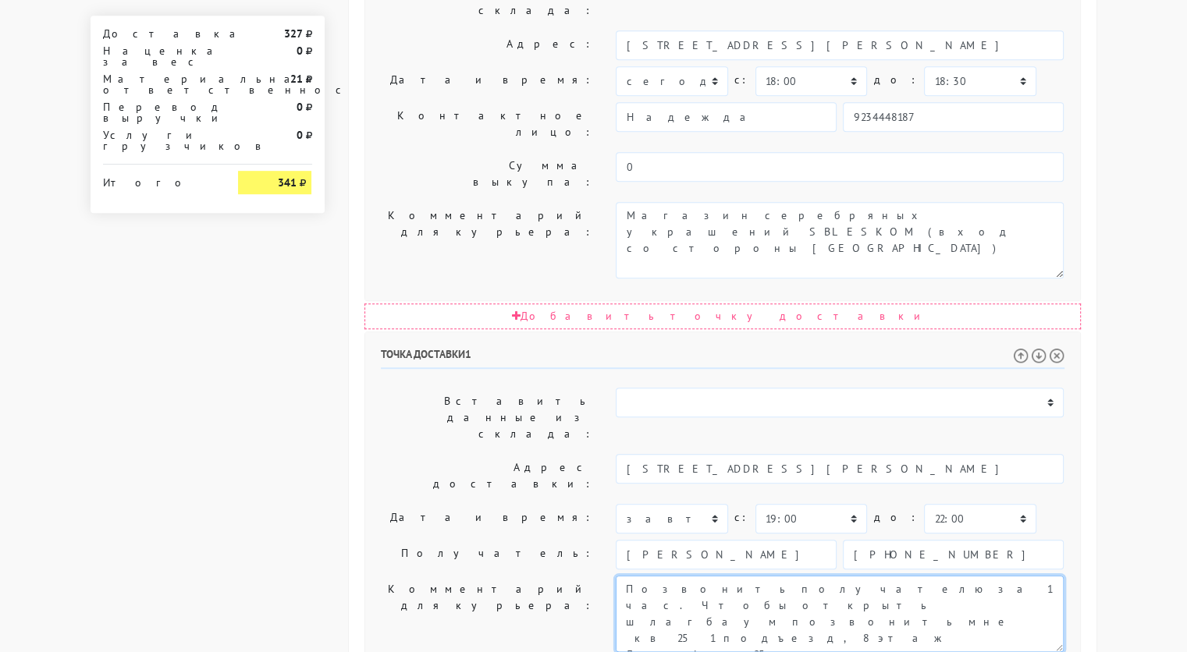
type textarea "Позвонить получателю за 1 час. Чтобы открыть шлагбаум позвонить мне кв 251 подъ…"
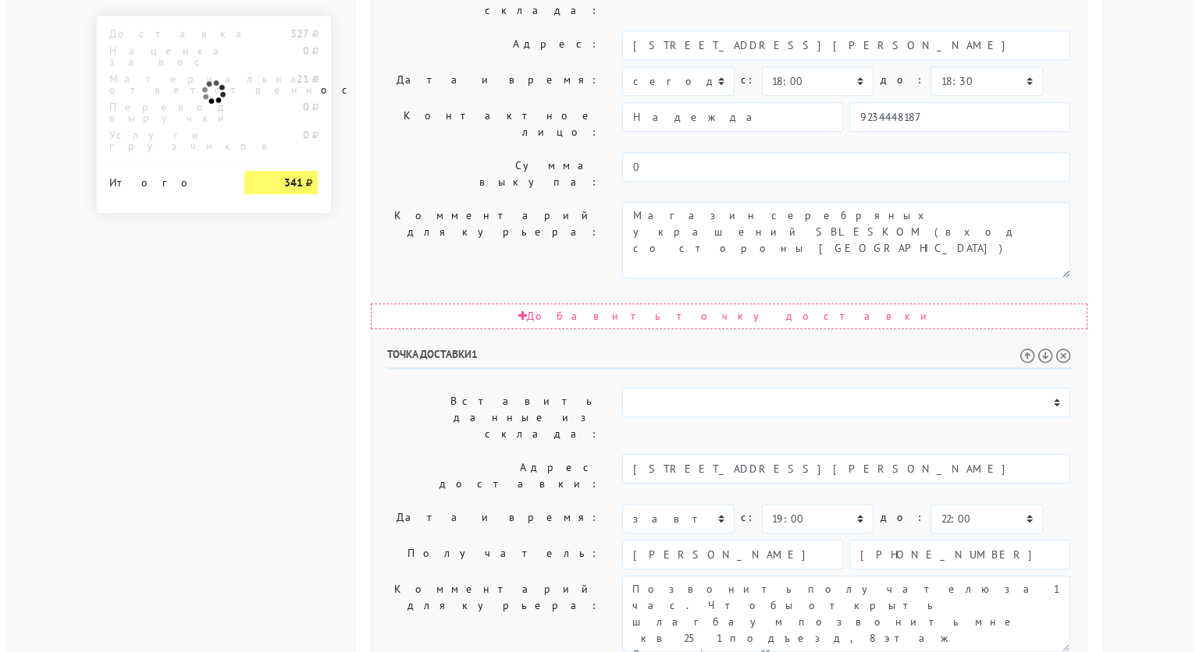
scroll to position [0, 0]
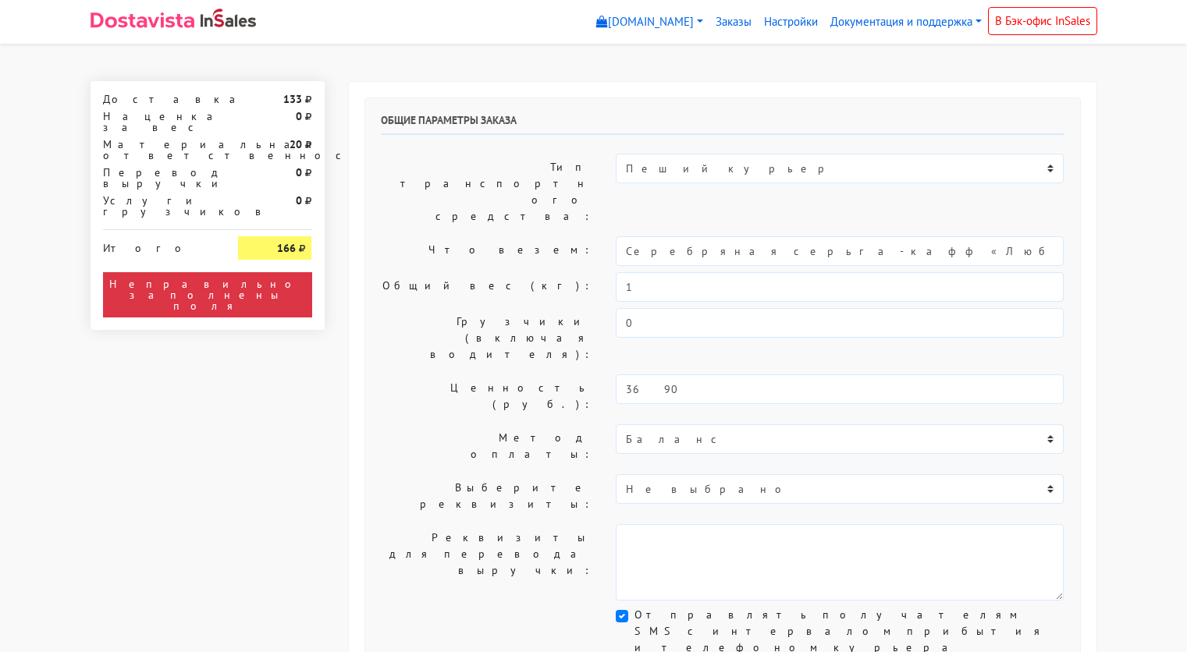
select select "11:00"
select select "21:00"
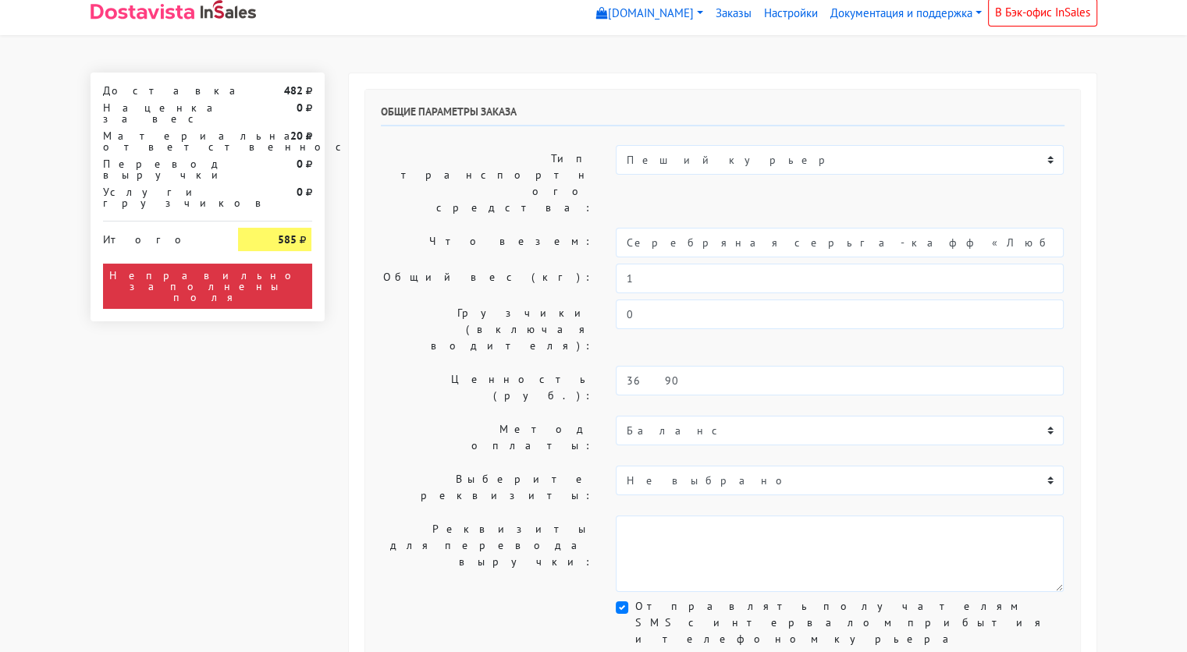
scroll to position [9, 0]
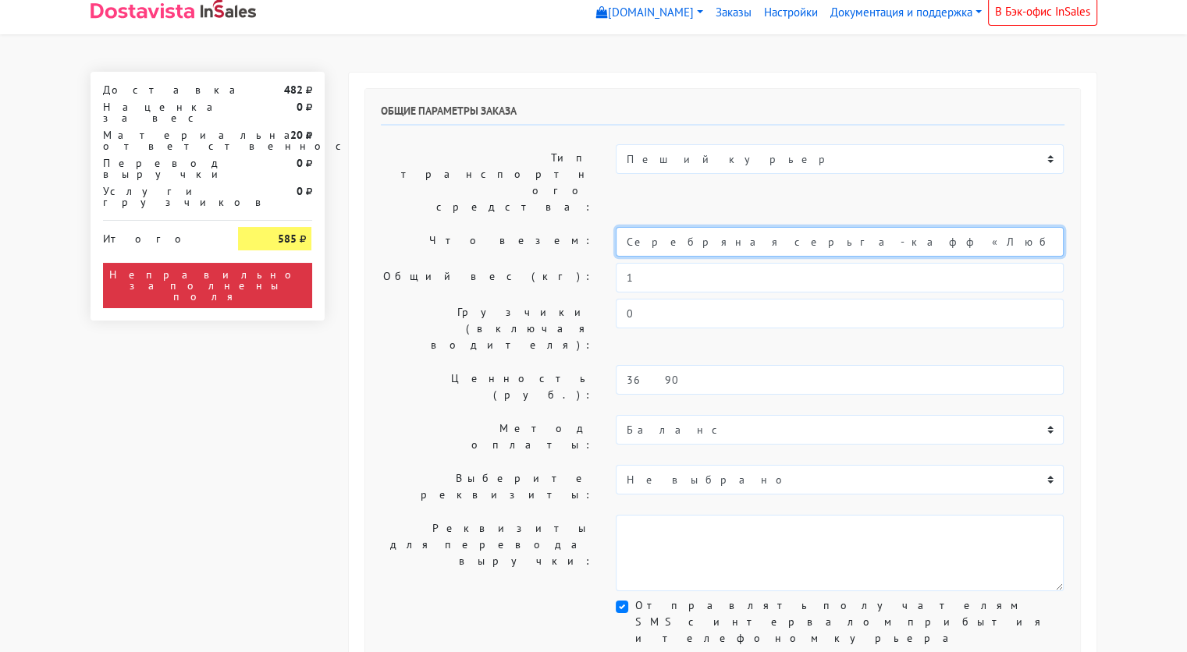
click at [724, 227] on input "Серебряная серьга-кафф «Люби»" at bounding box center [840, 242] width 448 height 30
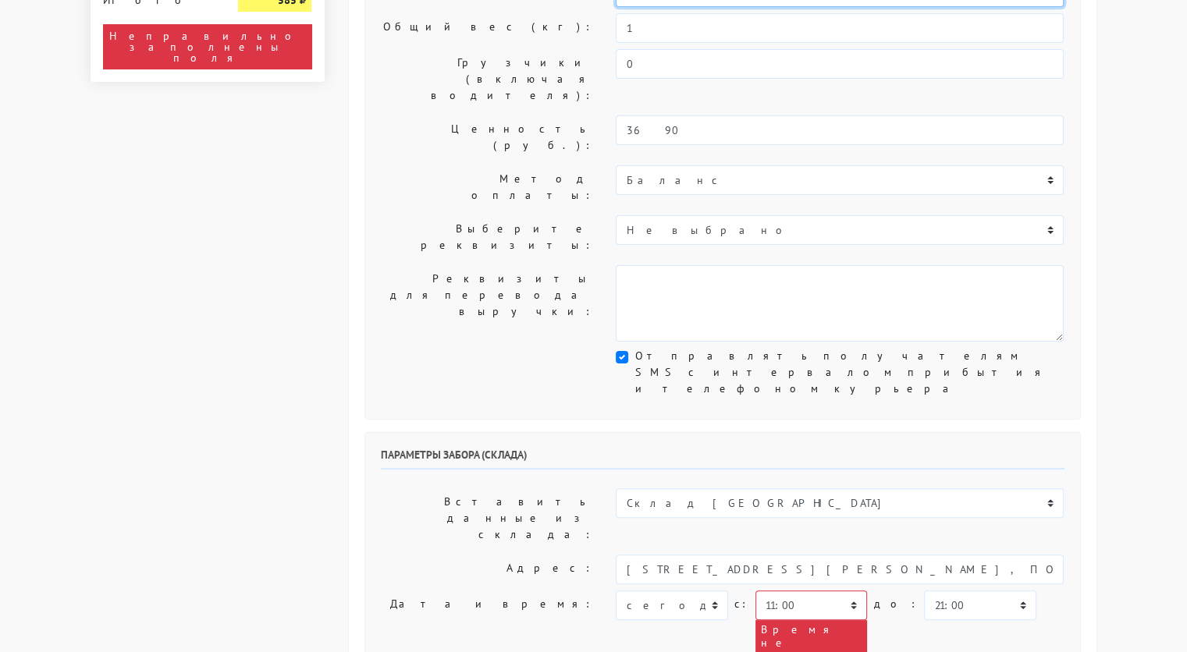
scroll to position [272, 0]
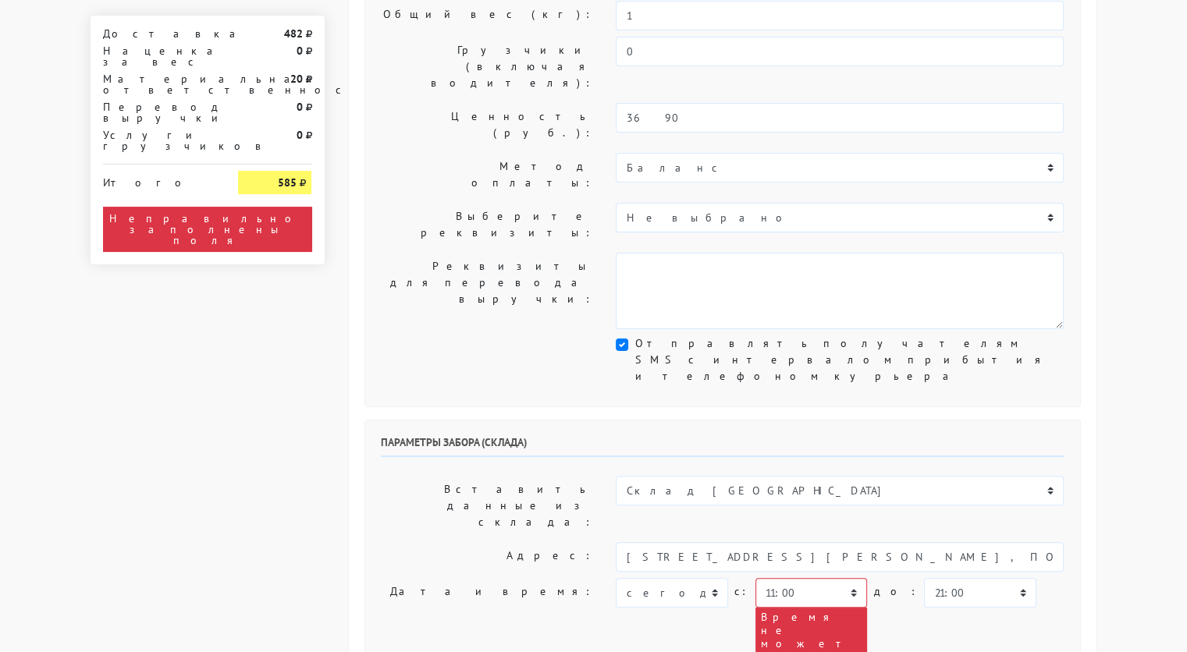
type input "украшение"
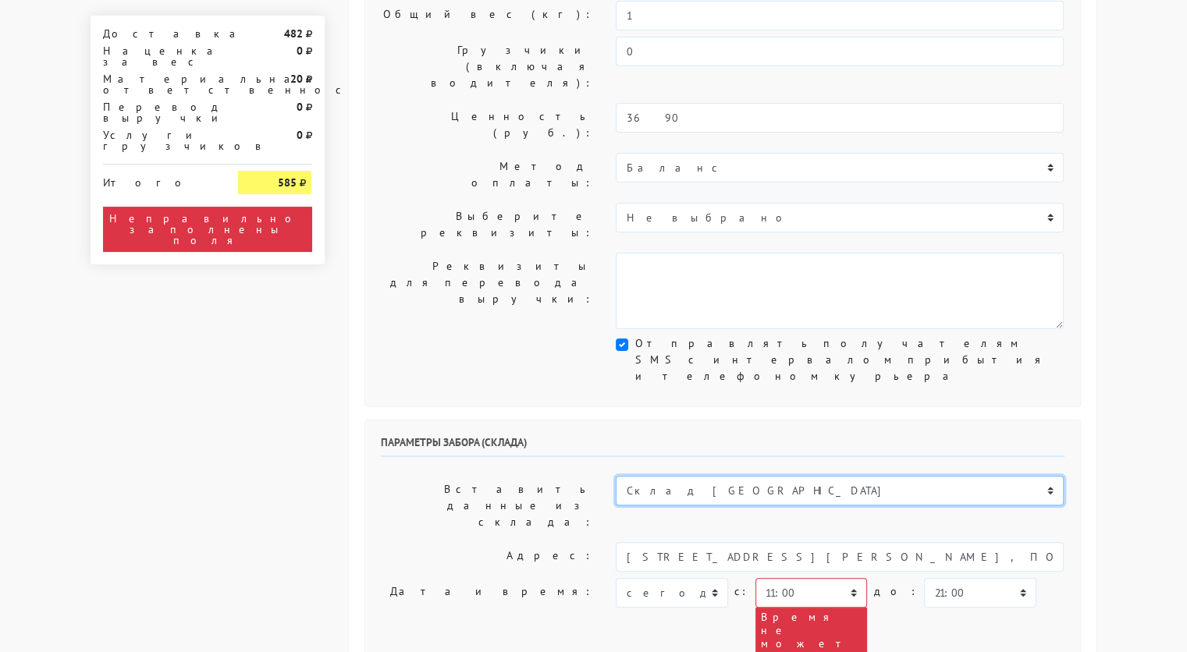
click at [734, 476] on select "Склад [GEOGRAPHIC_DATA] Склад [GEOGRAPHIC_DATA] [GEOGRAPHIC_DATA][PERSON_NAME] …" at bounding box center [840, 491] width 448 height 30
select select "1019"
click at [616, 476] on select "Склад [GEOGRAPHIC_DATA] Склад [GEOGRAPHIC_DATA] [GEOGRAPHIC_DATA][PERSON_NAME] …" at bounding box center [840, 491] width 448 height 30
type input "[STREET_ADDRESS][PERSON_NAME]"
type input "89251806702"
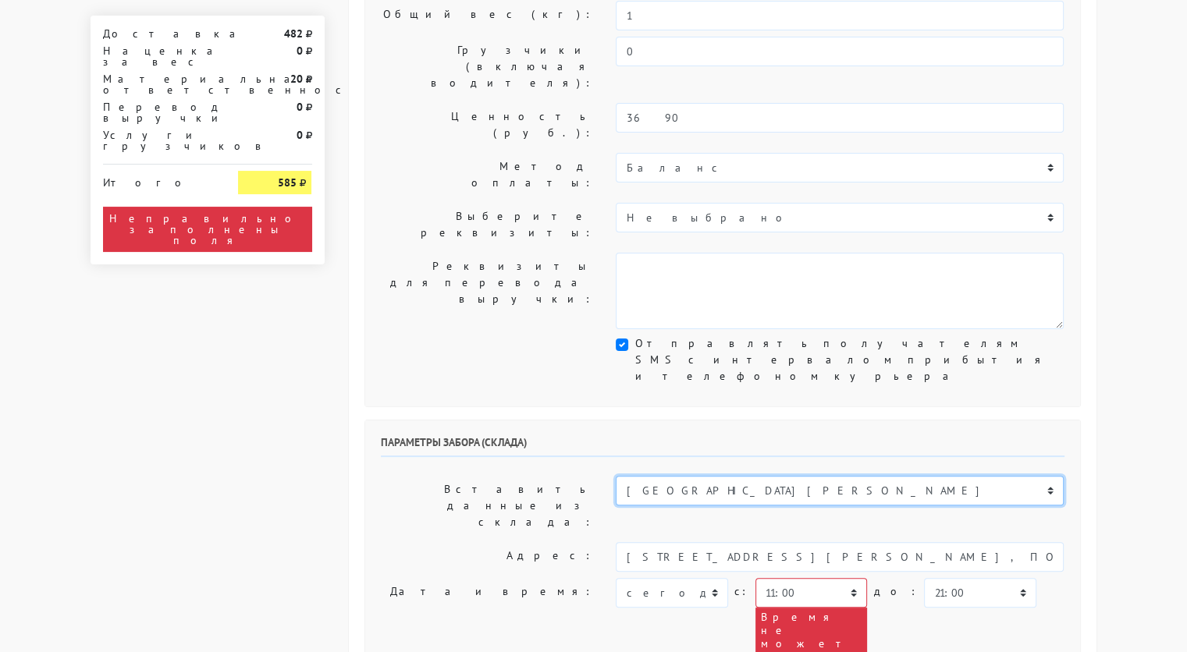
type textarea "Магазин серебряных украшений SBLESKOM (вход со стороны [GEOGRAPHIC_DATA])"
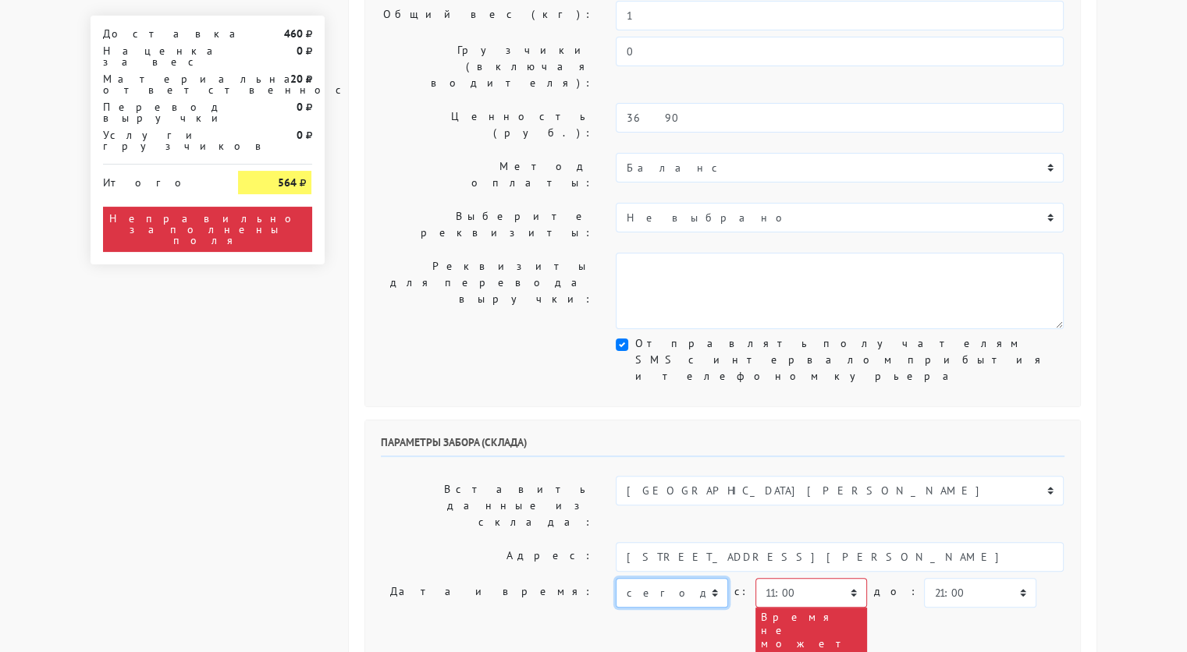
click at [691, 578] on select "[DATE] [DATE] [DATE] [DATE] [DATE] [DATE] [DATE] [DATE] [DATE]" at bounding box center [672, 593] width 112 height 30
select select "[DATE]"
click at [616, 578] on select "[DATE] [DATE] [DATE] [DATE] [DATE] [DATE] [DATE] [DATE] [DATE]" at bounding box center [672, 593] width 112 height 30
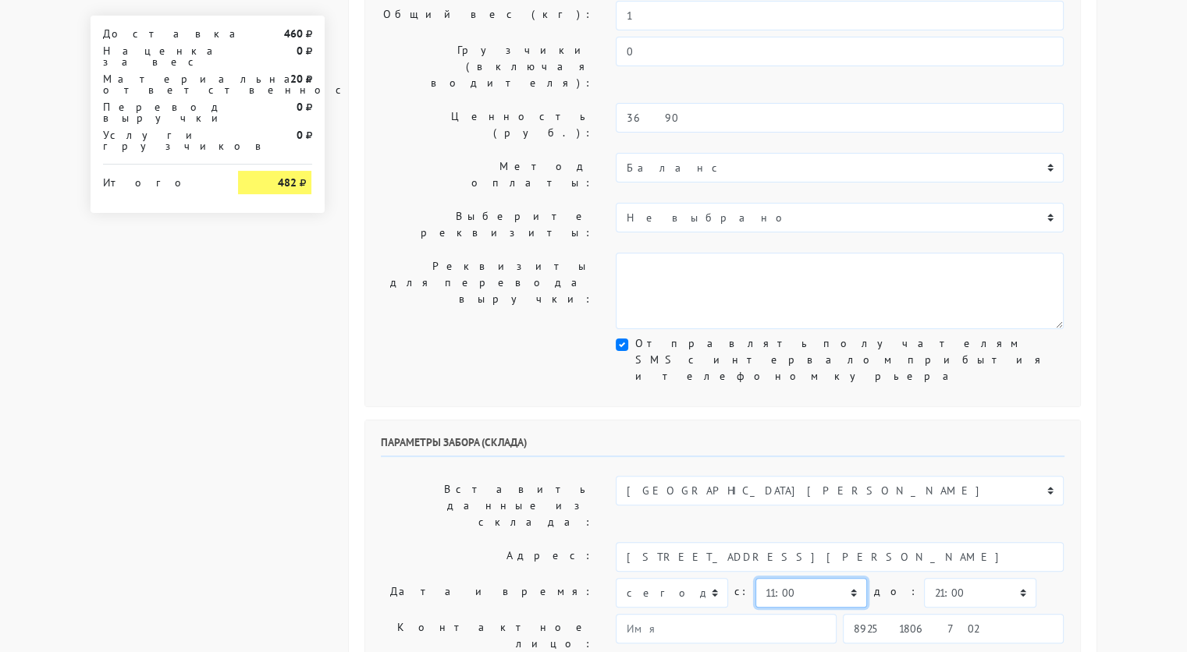
click at [842, 578] on select "00:00 00:30 01:00 01:30 02:00 02:30 03:00 03:30 04:00 04:30 05:00 05:30 06:00 0…" at bounding box center [811, 593] width 112 height 30
select select "10:30"
click at [755, 578] on select "00:00 00:30 01:00 01:30 02:00 02:30 03:00 03:30 04:00 04:30 05:00 05:30 06:00 0…" at bounding box center [811, 593] width 112 height 30
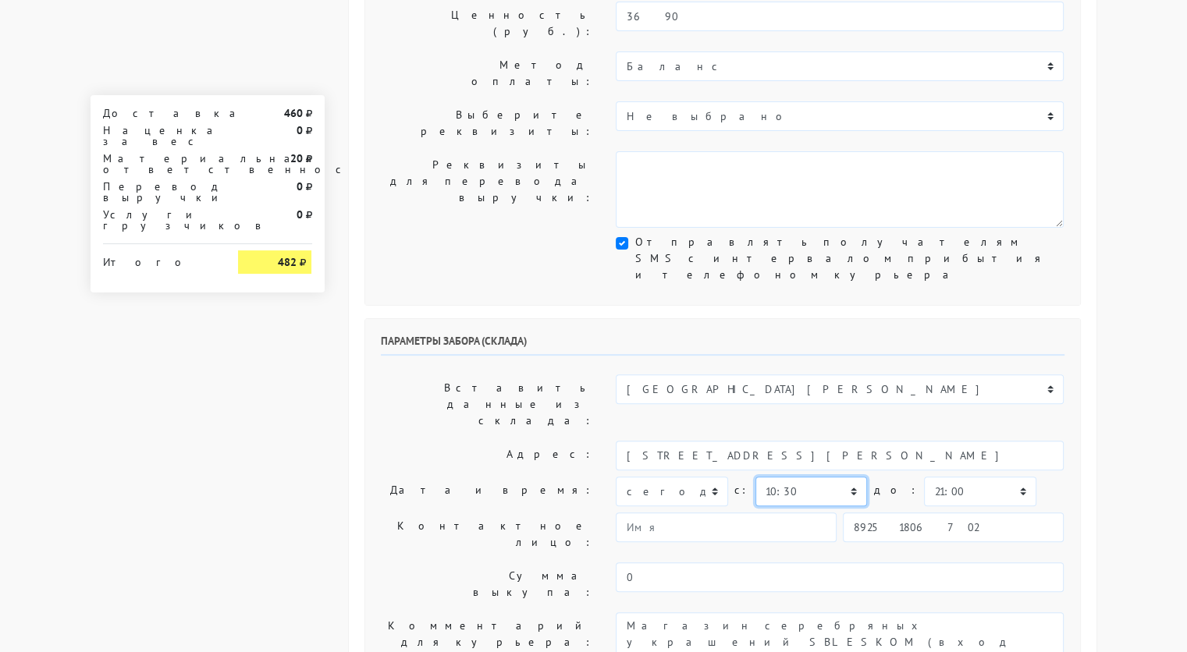
scroll to position [353, 0]
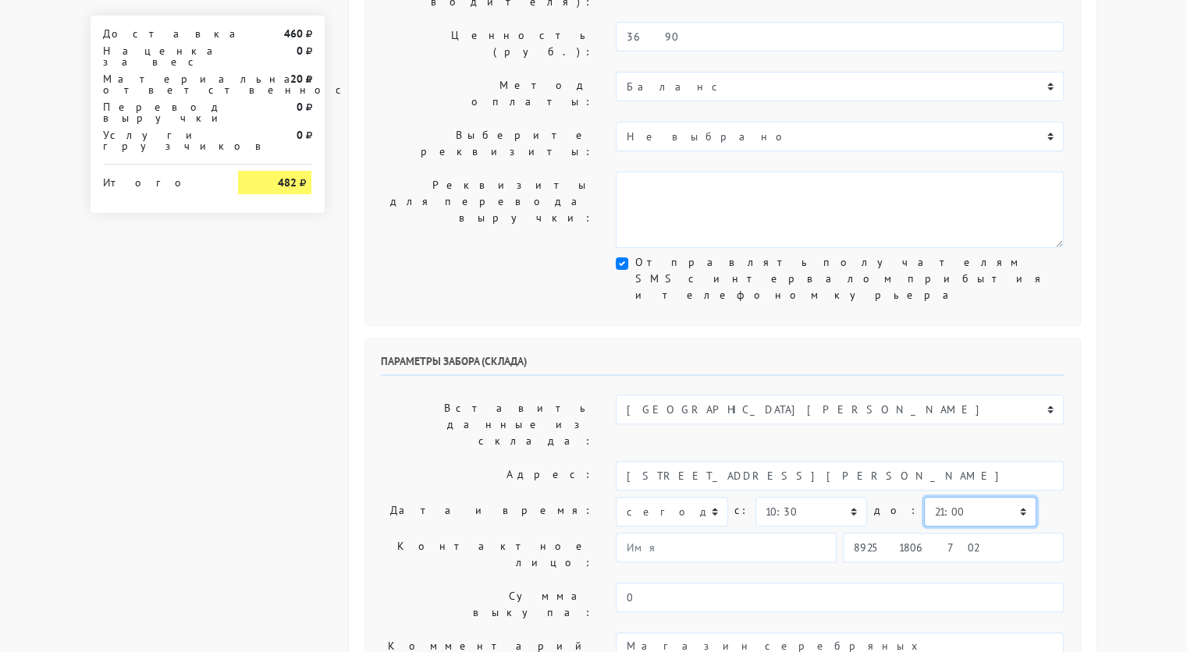
click at [924, 497] on select "00:00 00:30 01:00 01:30 02:00 02:30 03:00 03:30 04:00 04:30 05:00 05:30 06:00 0…" at bounding box center [980, 512] width 112 height 30
select select "11:00"
click at [924, 497] on select "00:00 00:30 01:00 01:30 02:00 02:30 03:00 03:30 04:00 04:30 05:00 05:30 06:00 0…" at bounding box center [980, 512] width 112 height 30
click at [954, 533] on input "89251806702" at bounding box center [953, 548] width 221 height 30
type input "9234448187"
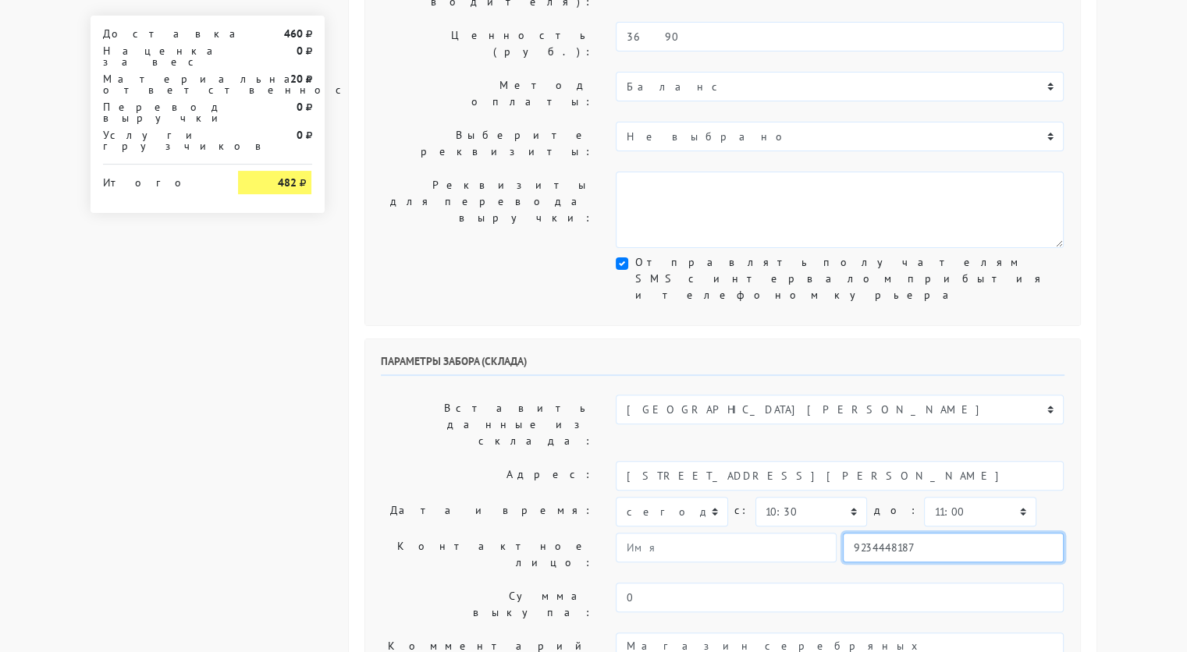
type input "Надежда"
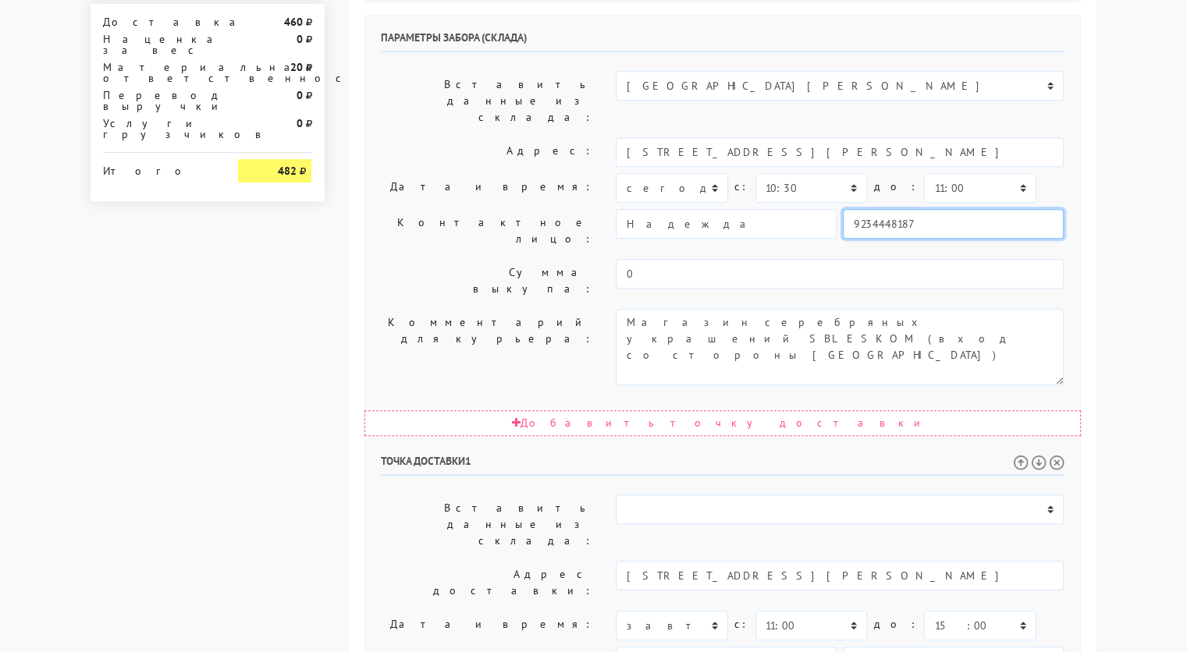
scroll to position [677, 0]
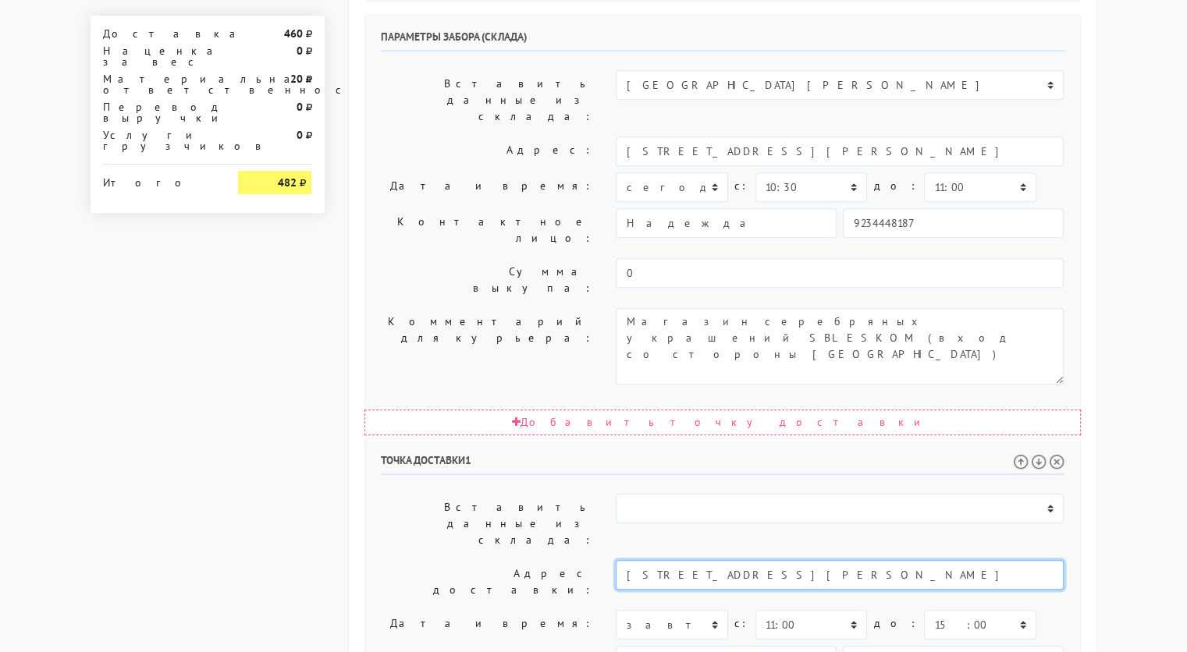
drag, startPoint x: 892, startPoint y: 330, endPoint x: 777, endPoint y: 330, distance: 114.7
click at [777, 560] on input "г. Москва, ул. Елены Колесовой, дом 4к1, этаж 5, кв 27" at bounding box center [840, 575] width 448 height 30
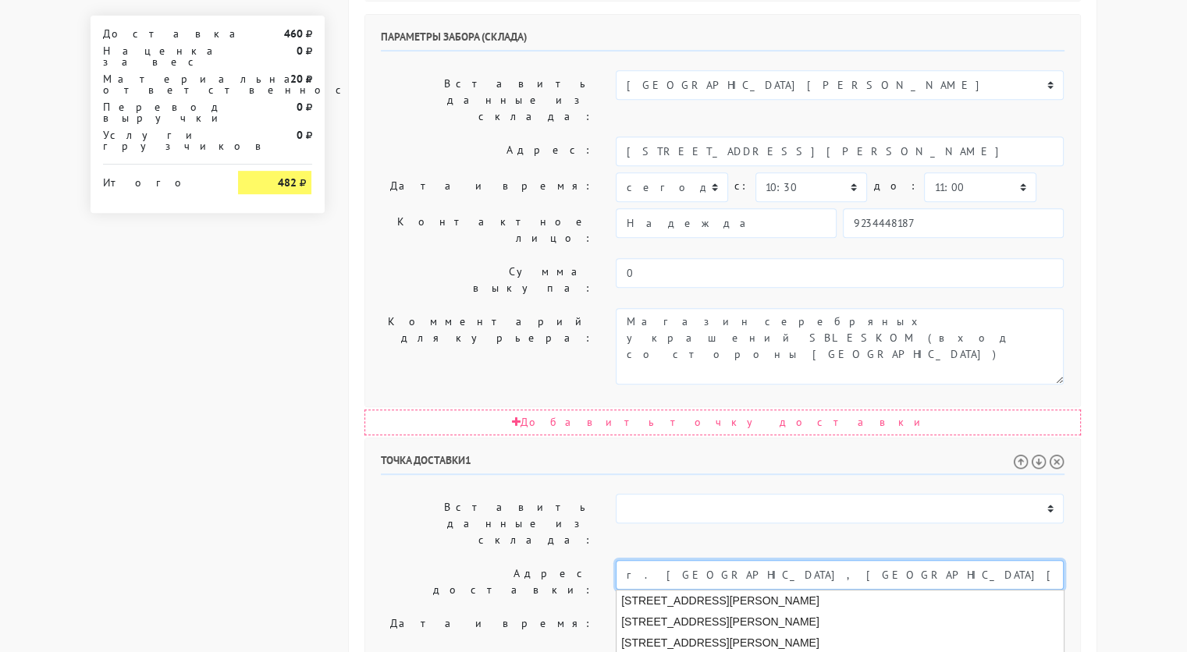
paste input "дом 4к1, этаж 5, кв 27"
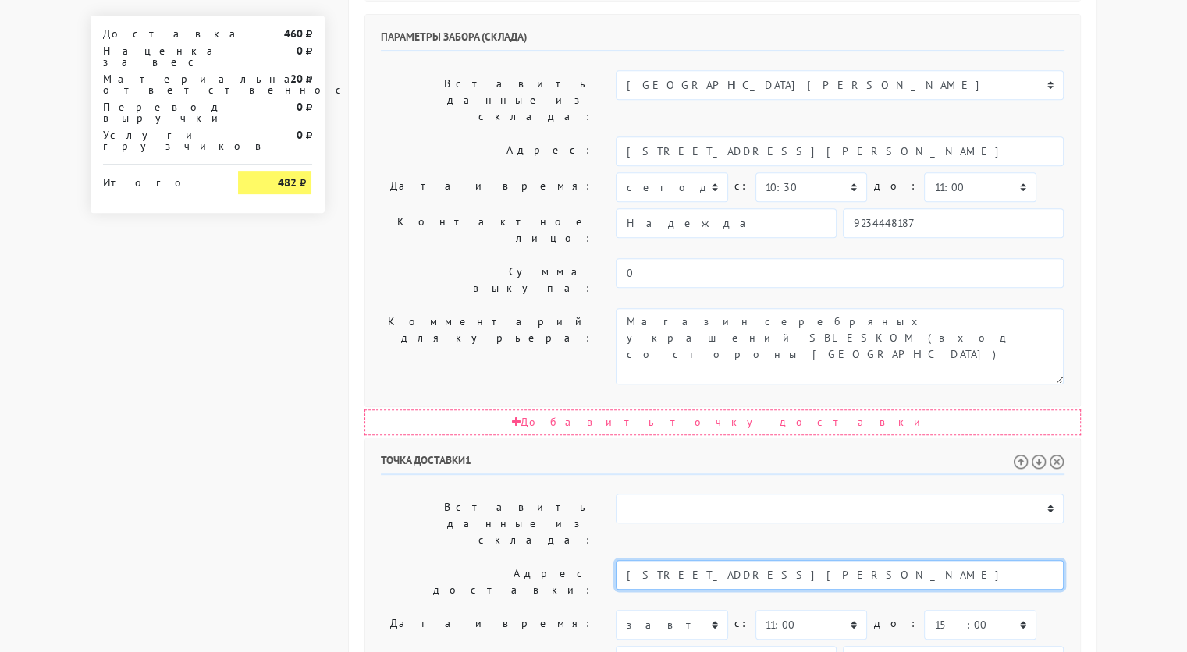
drag, startPoint x: 894, startPoint y: 336, endPoint x: 820, endPoint y: 332, distance: 74.2
click at [820, 560] on input "г. Москва, ул. Елены Колесовой, дом 4к1, этаж 5, кв 27" at bounding box center [840, 575] width 448 height 30
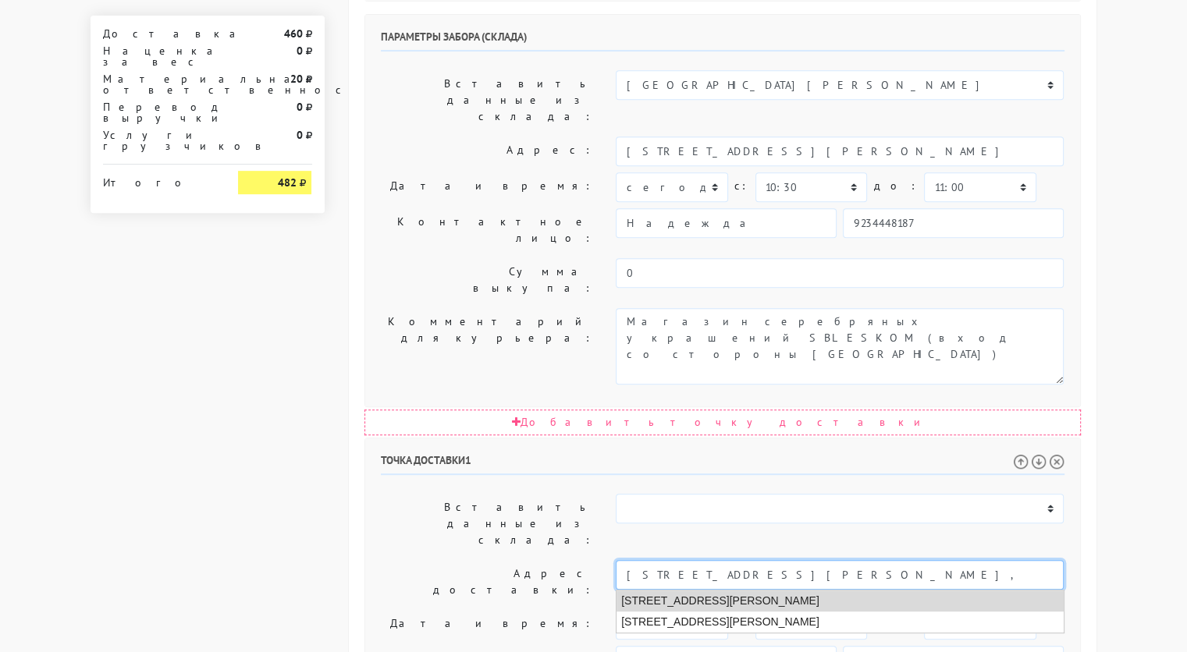
click at [798, 591] on li "Москва, улица Елены Колесовой, 4 к1" at bounding box center [840, 601] width 447 height 21
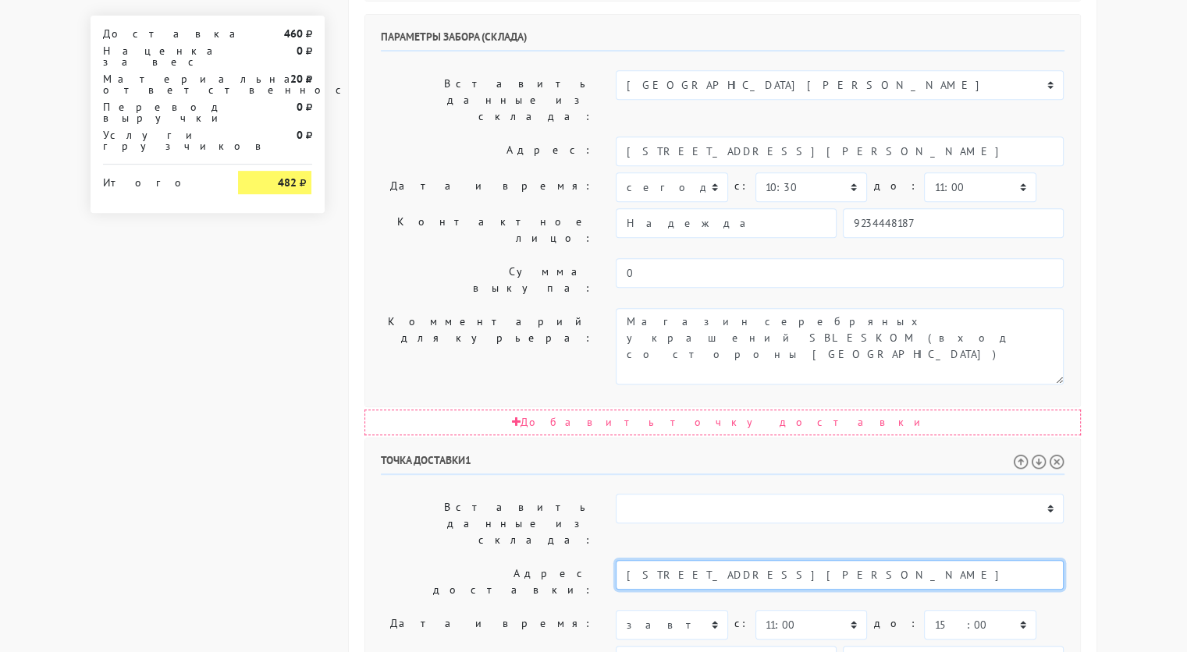
type input "Москва, улица Елены Колесовой, 4 к1"
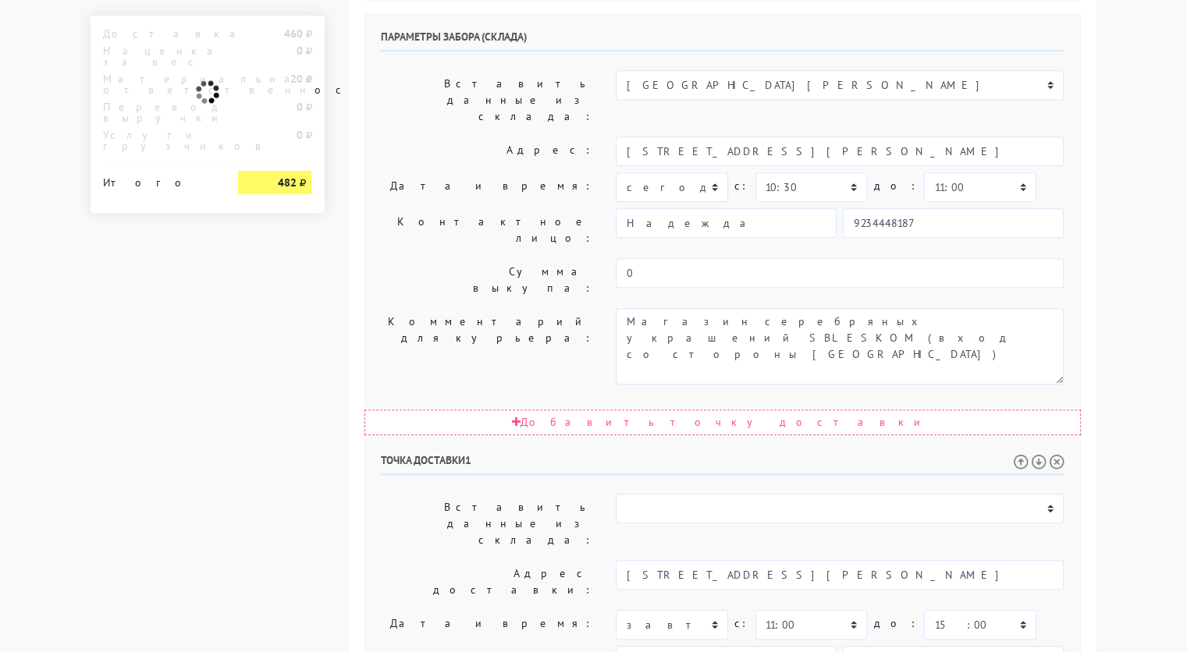
paste textarea "этаж 5, кв 27"
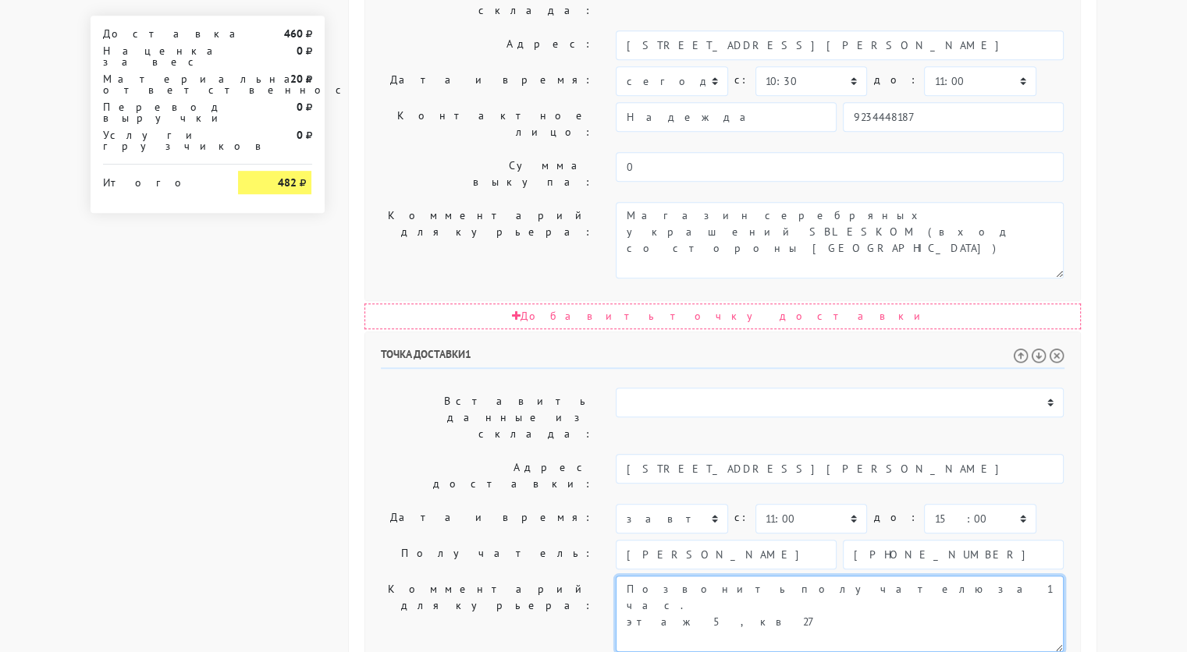
type textarea "Позвонить получателю за 1 час. этаж 5, кв 27"
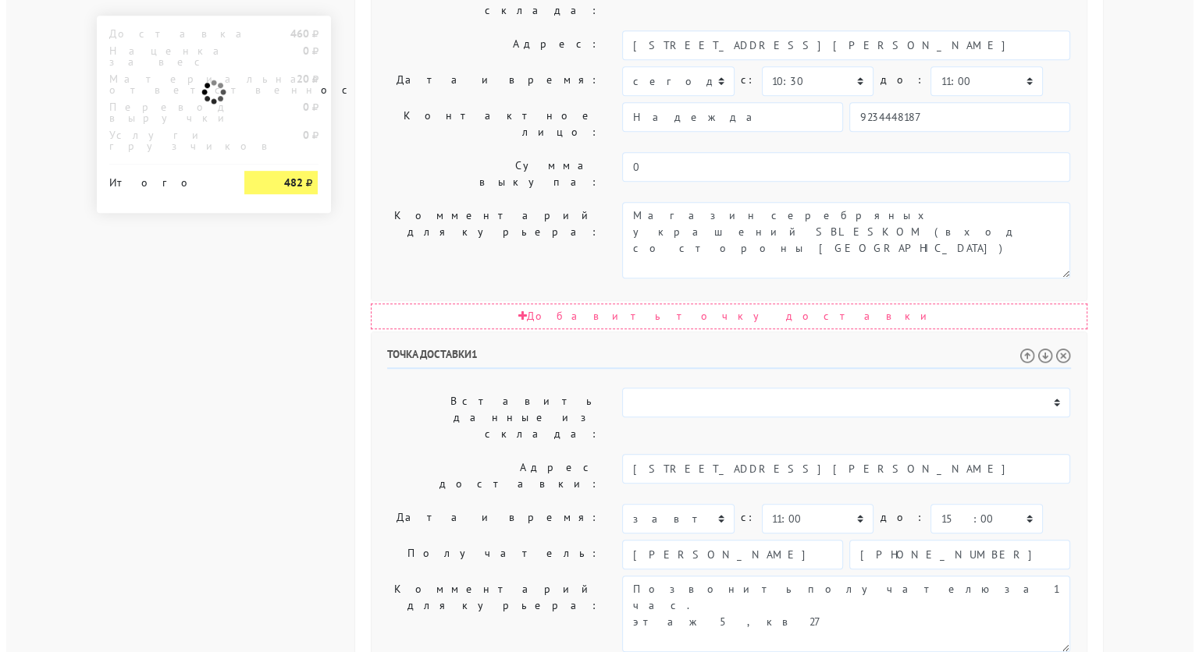
scroll to position [0, 0]
